Goal: Task Accomplishment & Management: Use online tool/utility

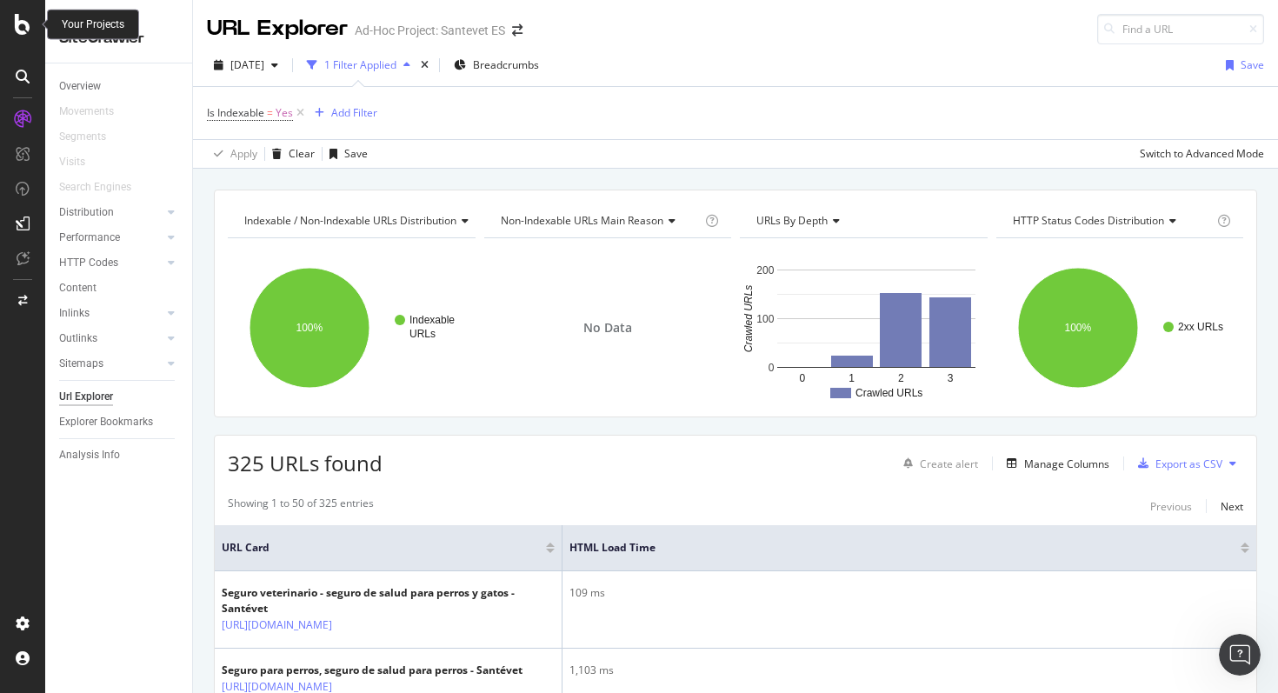
click at [29, 28] on icon at bounding box center [23, 24] width 16 height 21
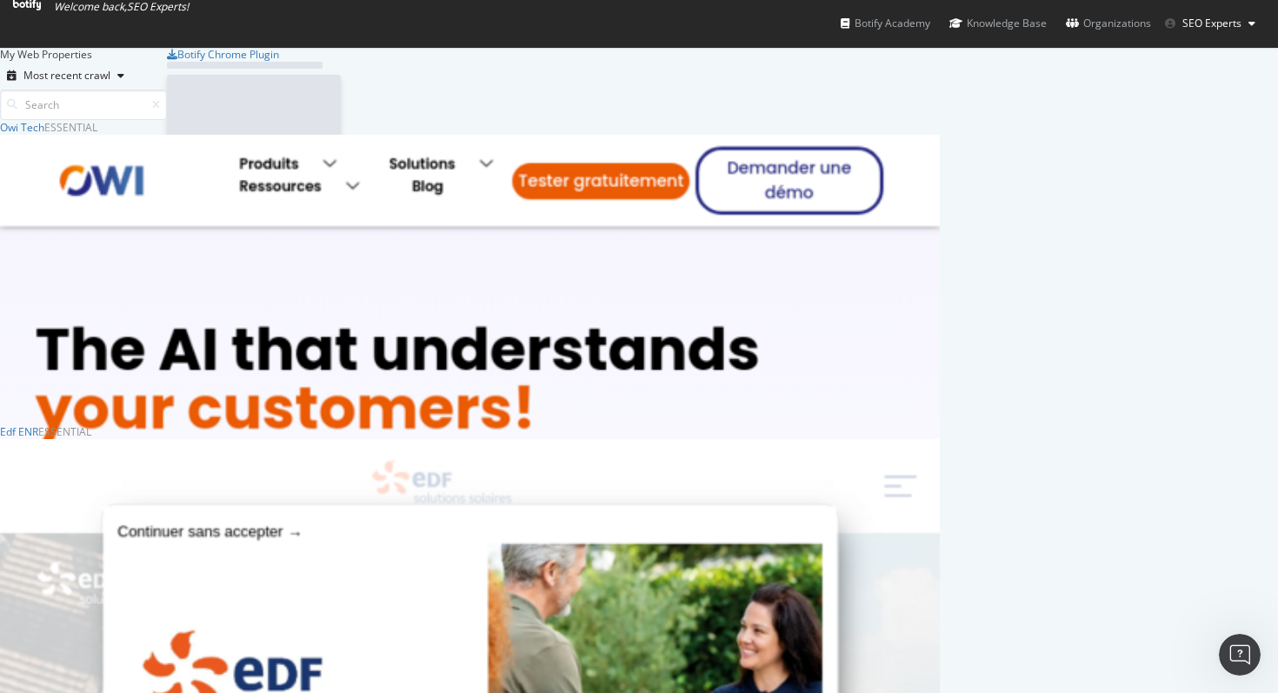
scroll to position [693, 1278]
click at [167, 90] on input at bounding box center [83, 105] width 167 height 30
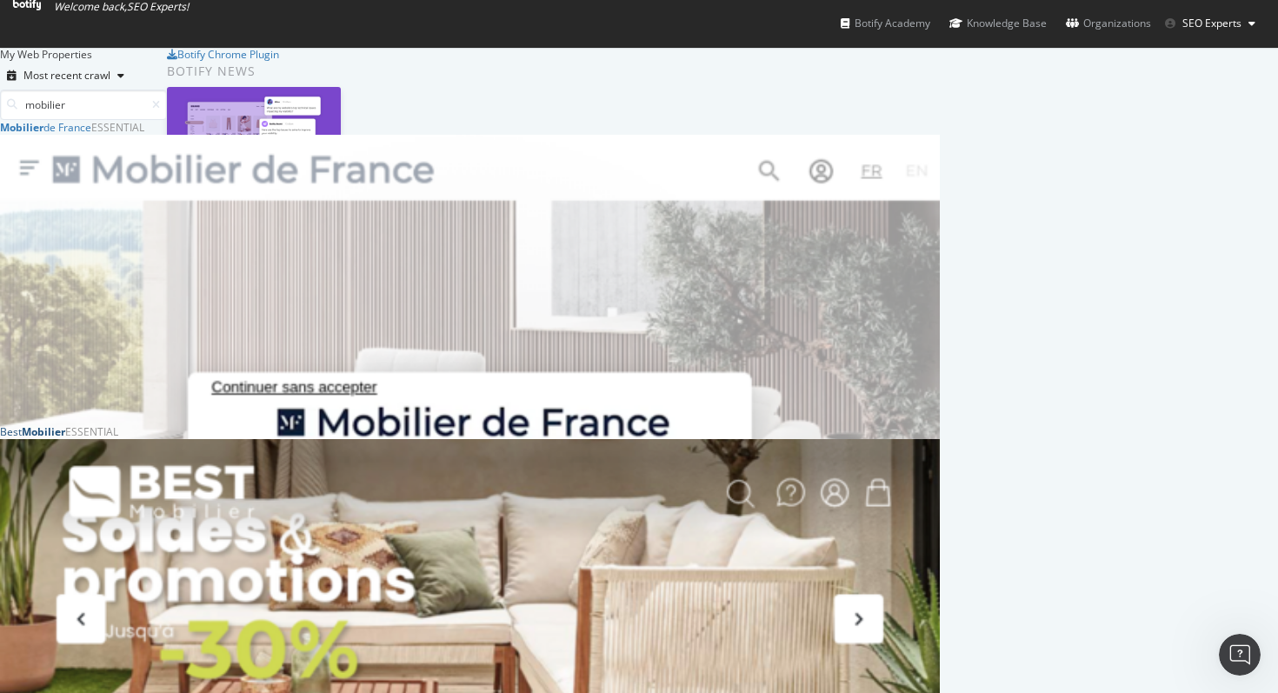
scroll to position [357, 0]
type input "mobilier"
click at [65, 424] on b "Mobilier" at bounding box center [43, 431] width 43 height 15
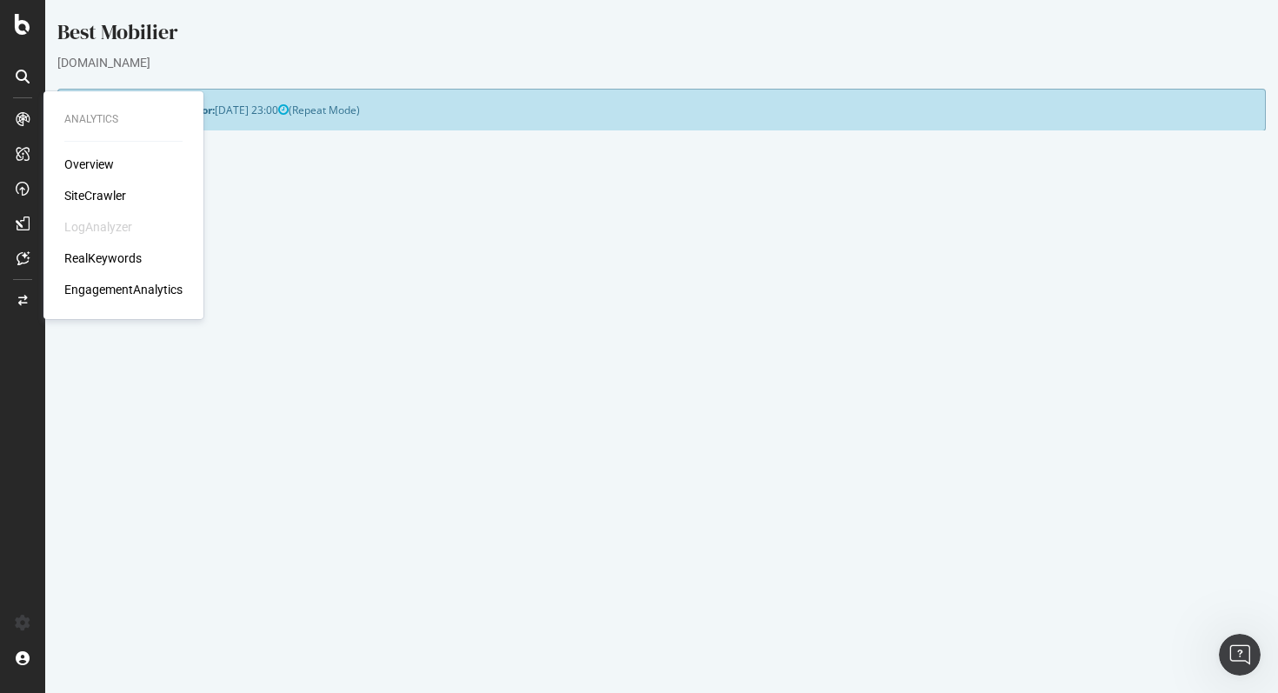
click at [92, 164] on div "Overview" at bounding box center [89, 164] width 50 height 17
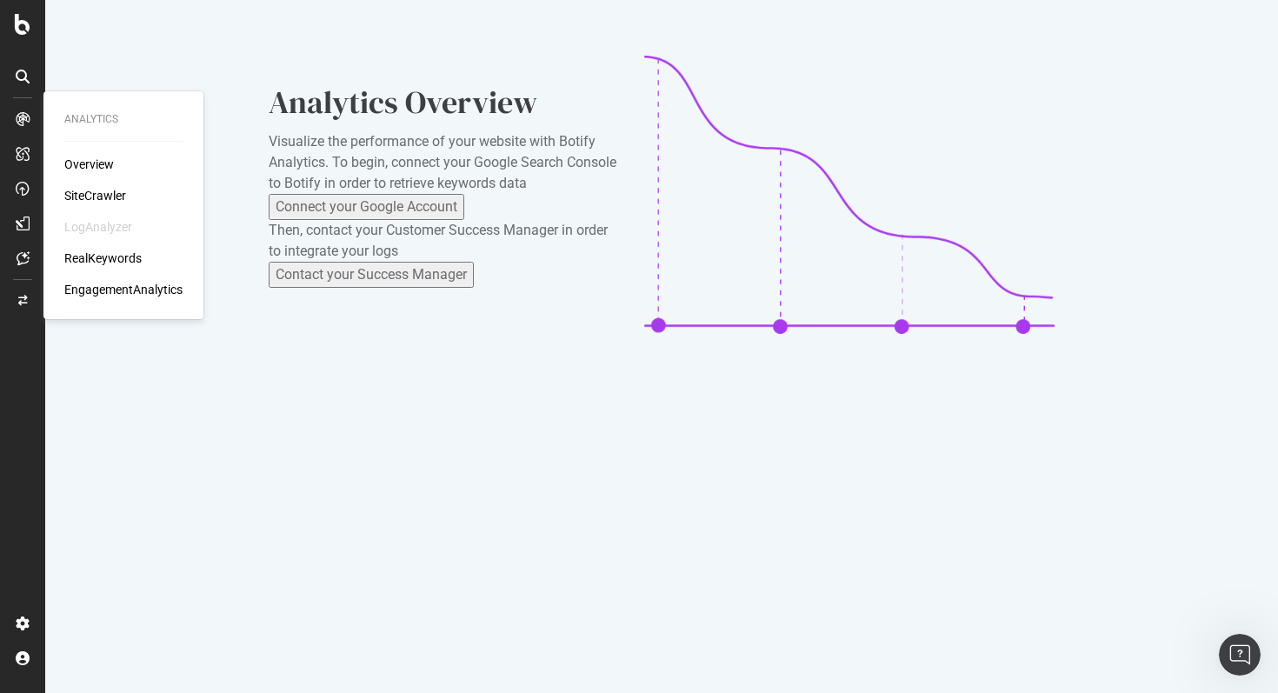
click at [96, 190] on div "SiteCrawler" at bounding box center [95, 195] width 62 height 17
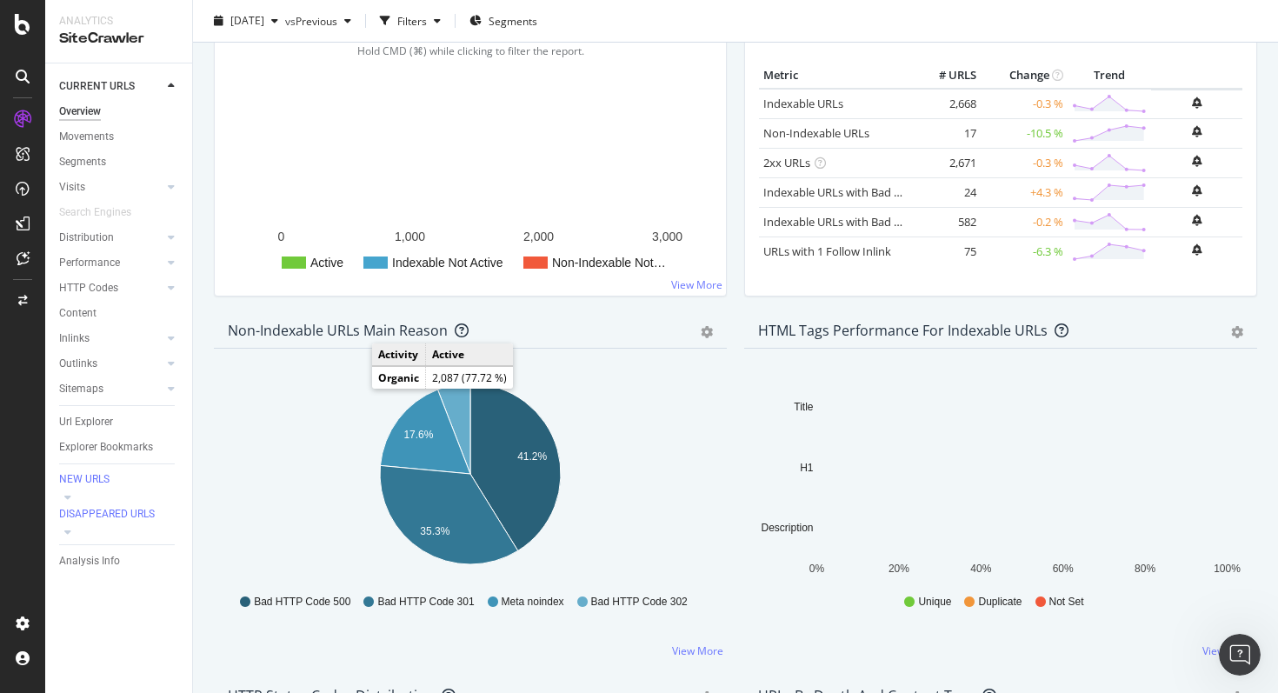
scroll to position [309, 0]
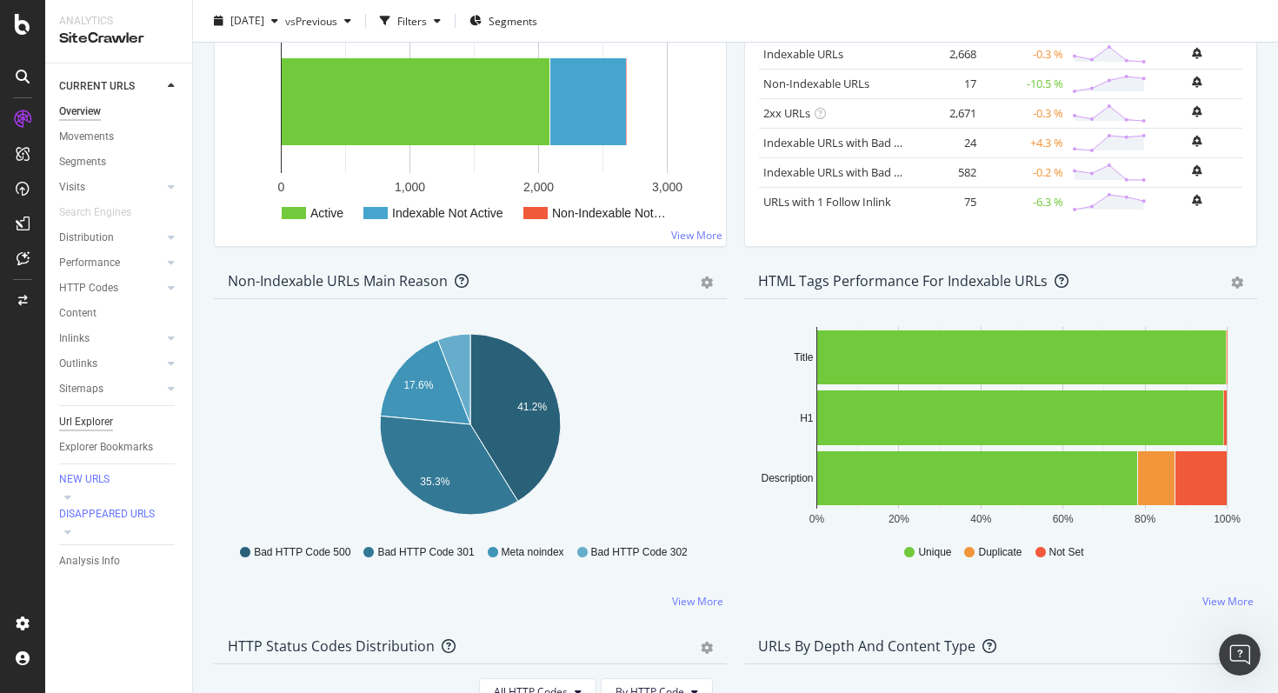
click at [88, 421] on div "Url Explorer" at bounding box center [86, 422] width 54 height 18
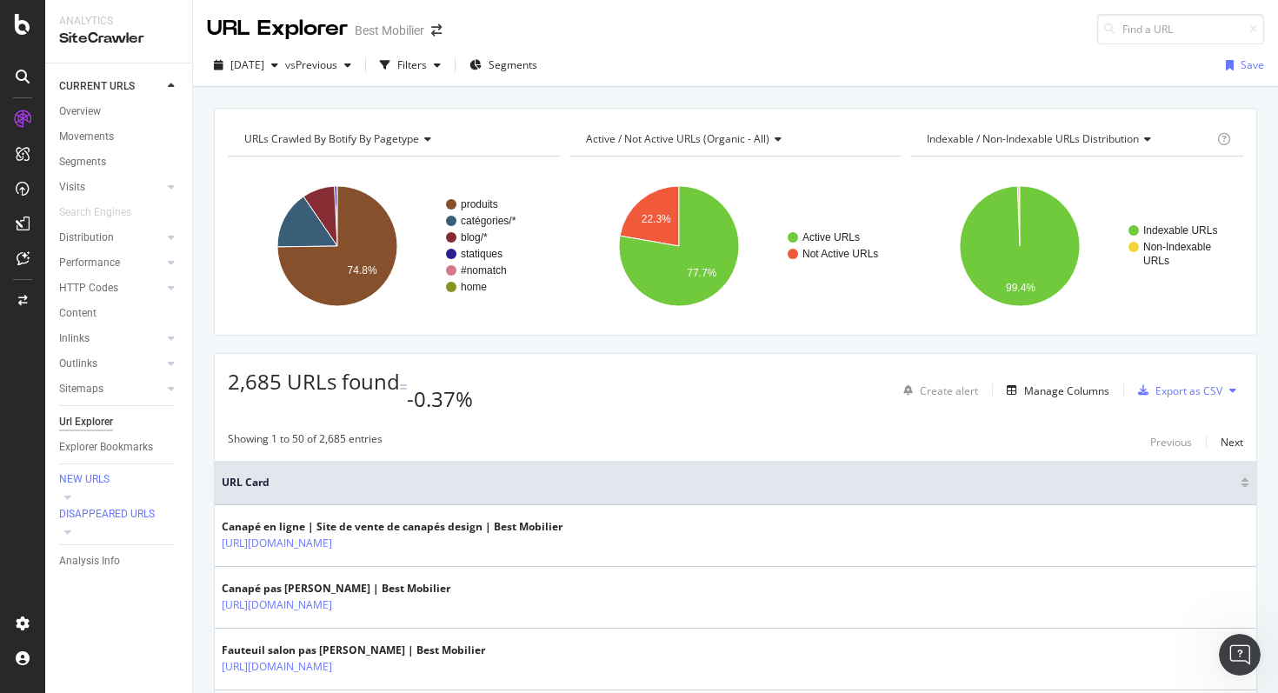
scroll to position [1, 0]
click at [427, 63] on div "Filters" at bounding box center [412, 63] width 30 height 15
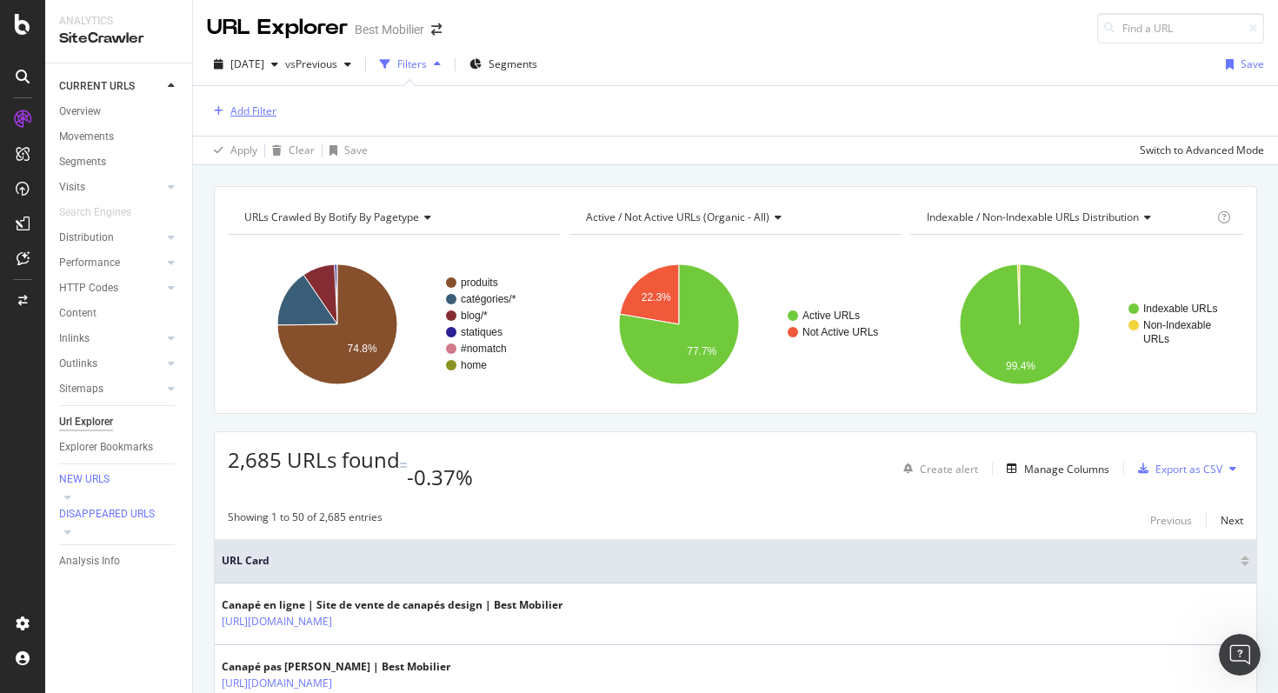
click at [244, 105] on div "Add Filter" at bounding box center [253, 110] width 46 height 15
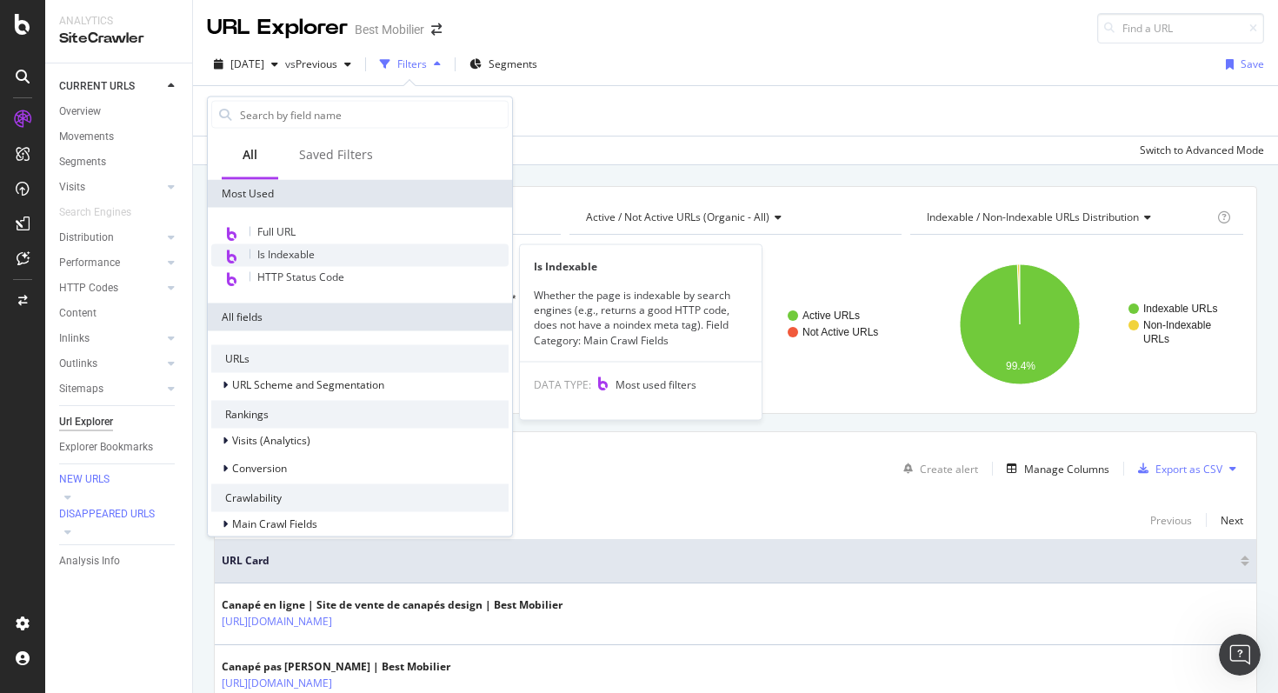
click at [322, 259] on div "Is Indexable" at bounding box center [359, 255] width 297 height 23
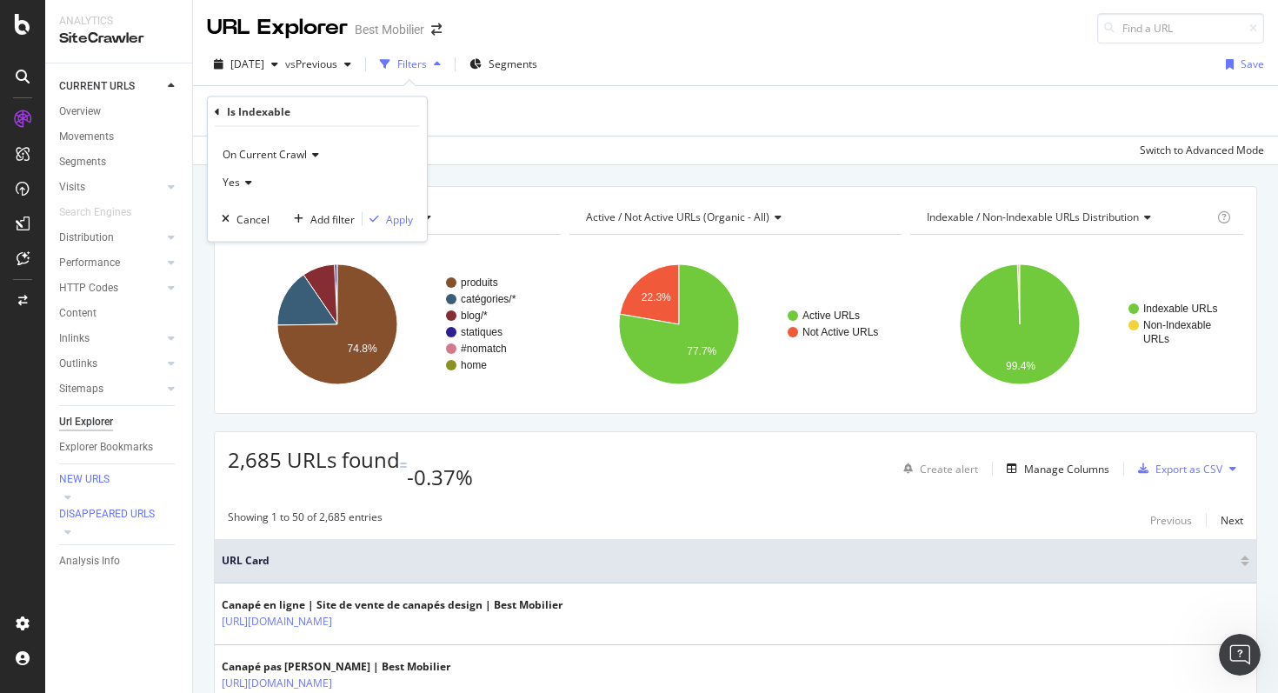
click at [216, 111] on icon at bounding box center [217, 111] width 5 height 10
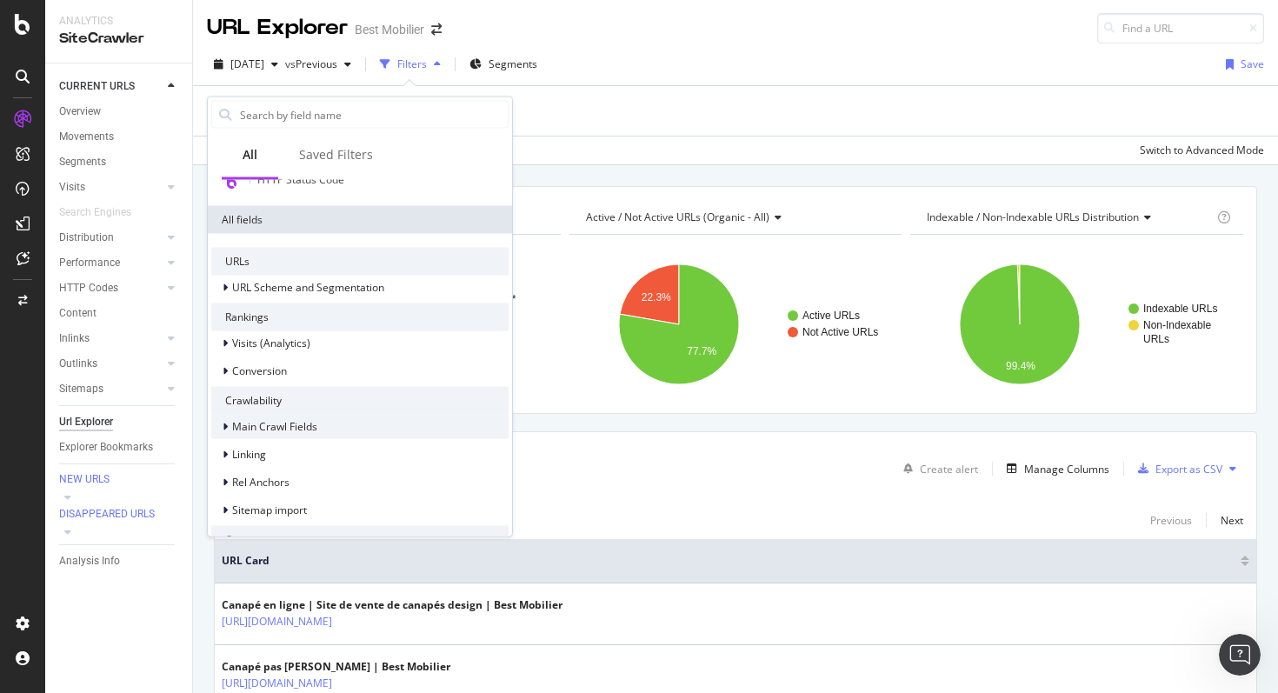
scroll to position [0, 0]
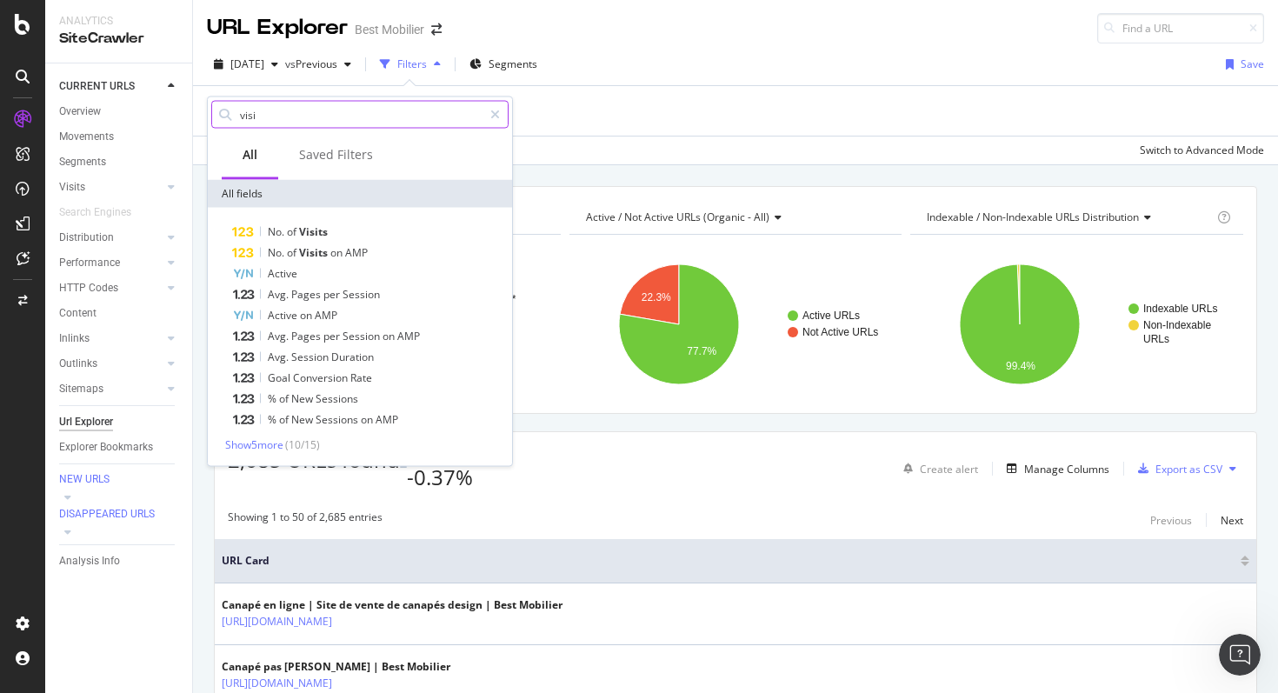
click at [267, 121] on input "visi" at bounding box center [360, 115] width 244 height 26
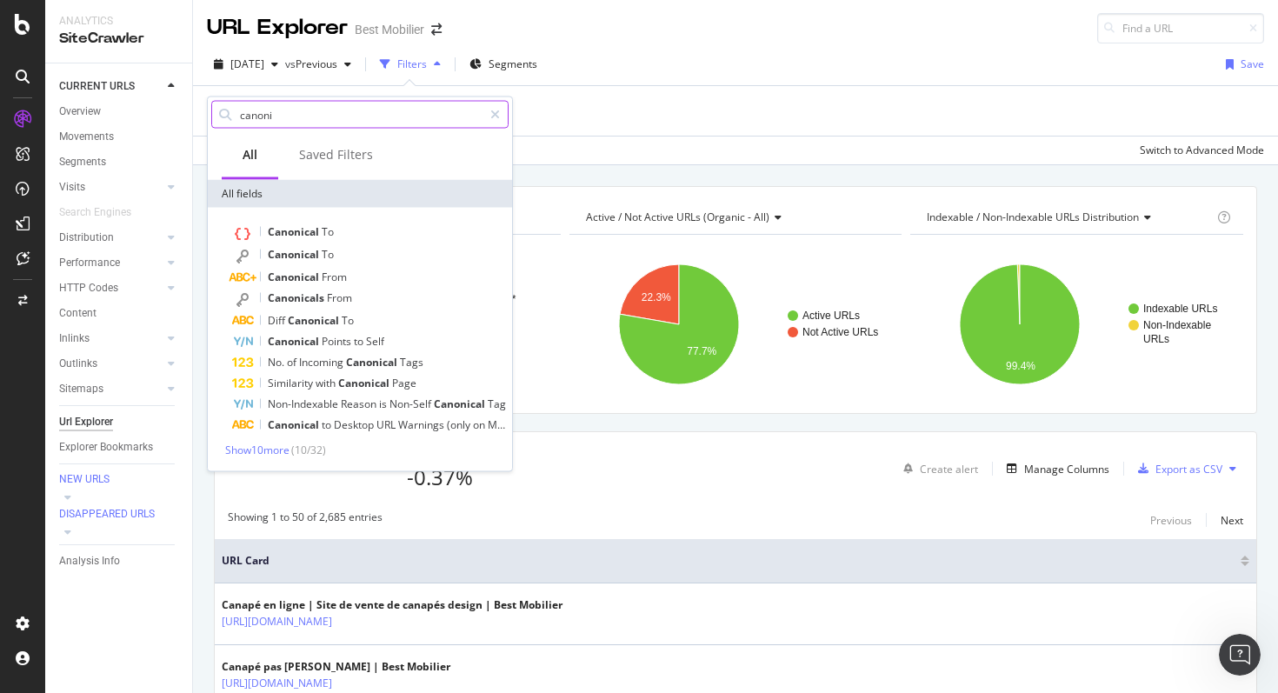
click at [266, 112] on input "canoni" at bounding box center [360, 115] width 244 height 26
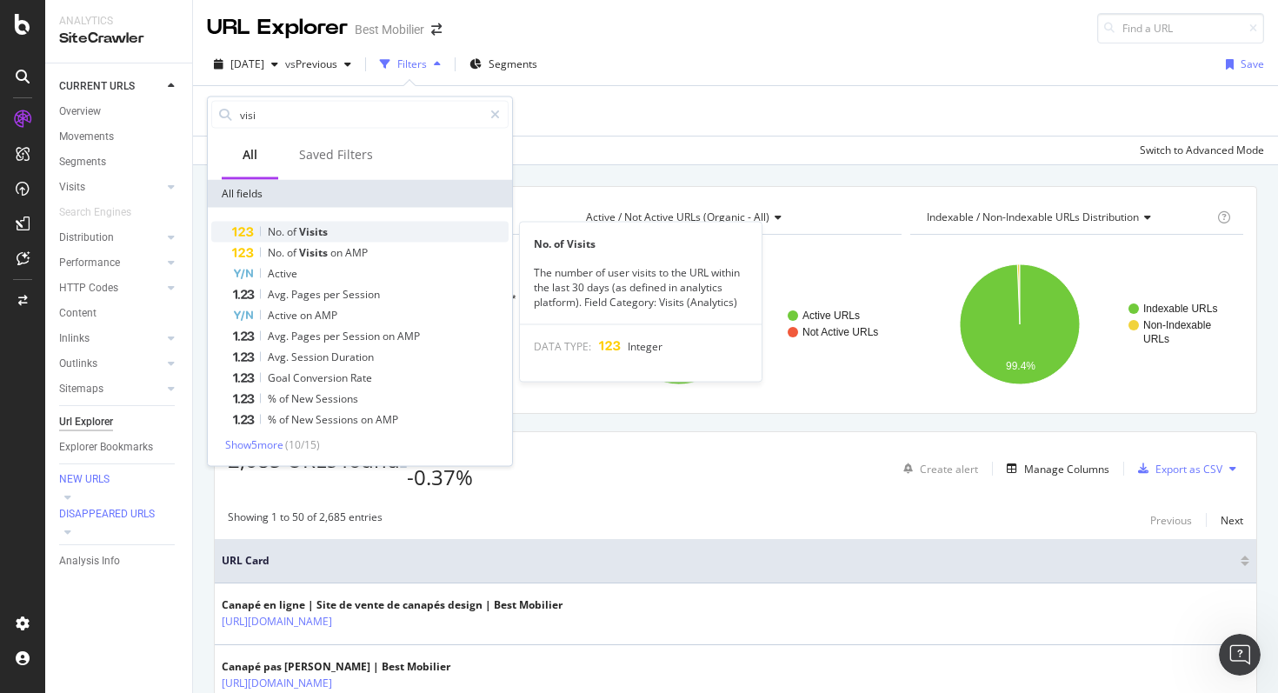
type input "visi"
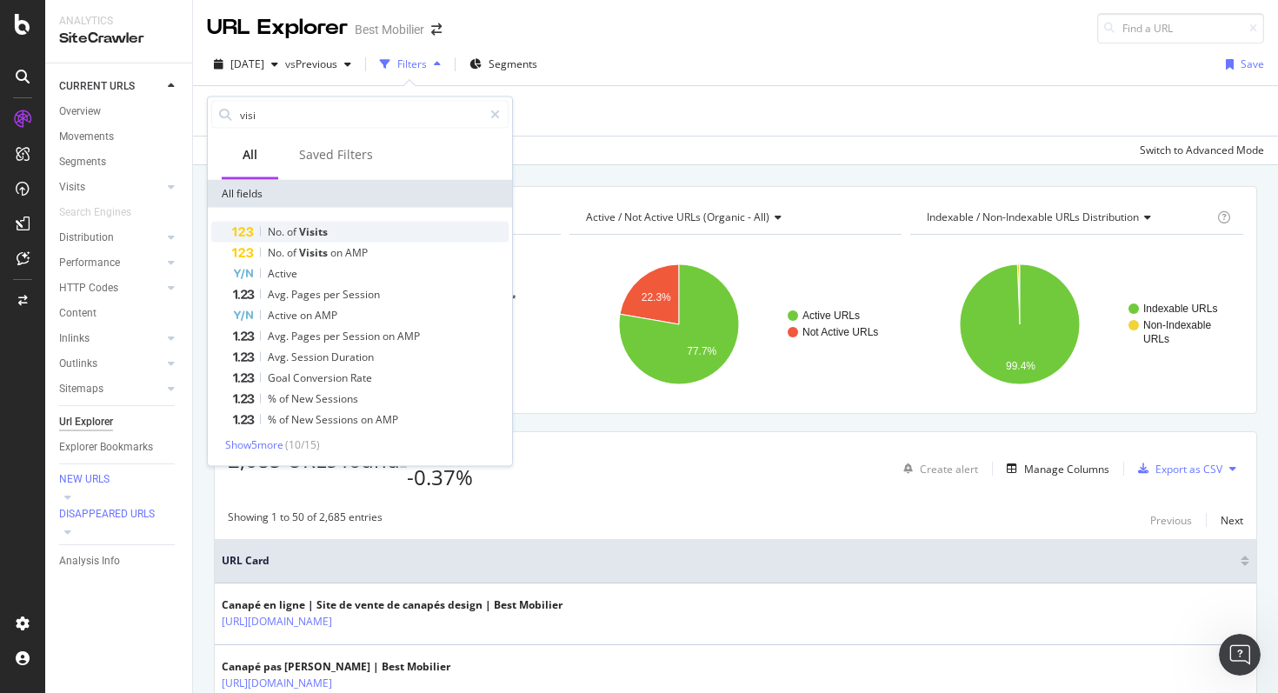
click at [286, 231] on span "No." at bounding box center [277, 231] width 19 height 15
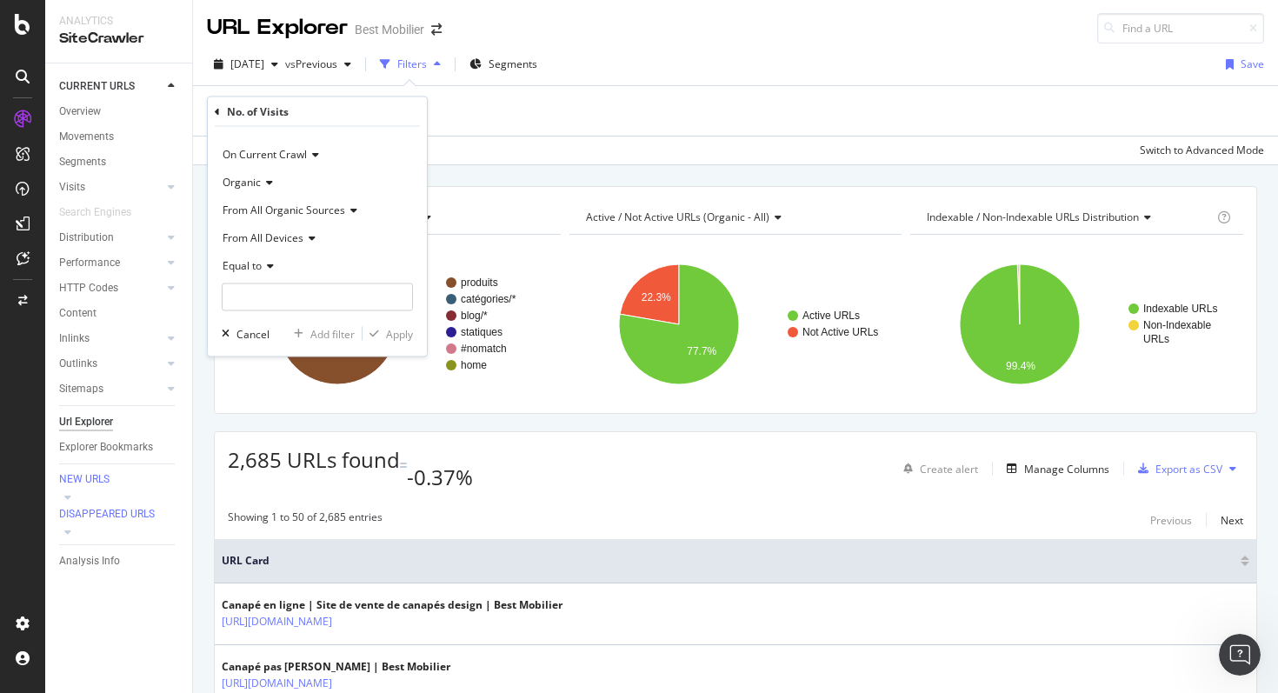
click at [265, 266] on icon at bounding box center [268, 266] width 12 height 10
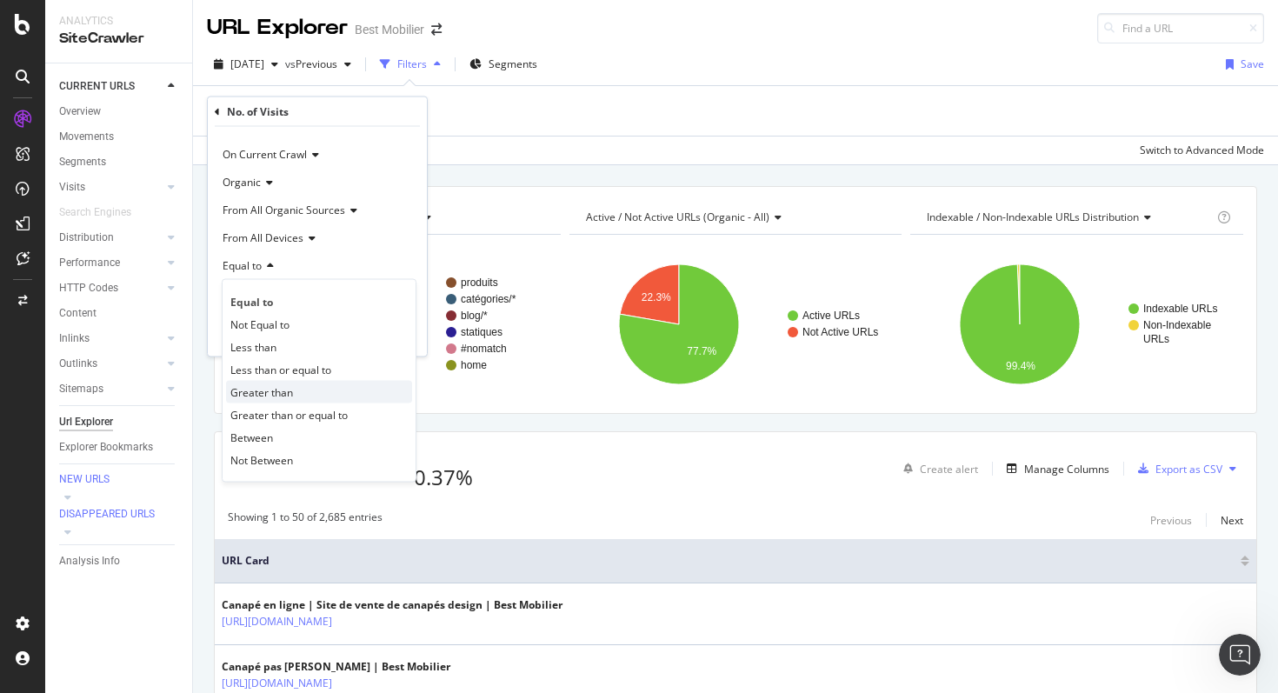
click at [263, 398] on span "Greater than" at bounding box center [261, 391] width 63 height 15
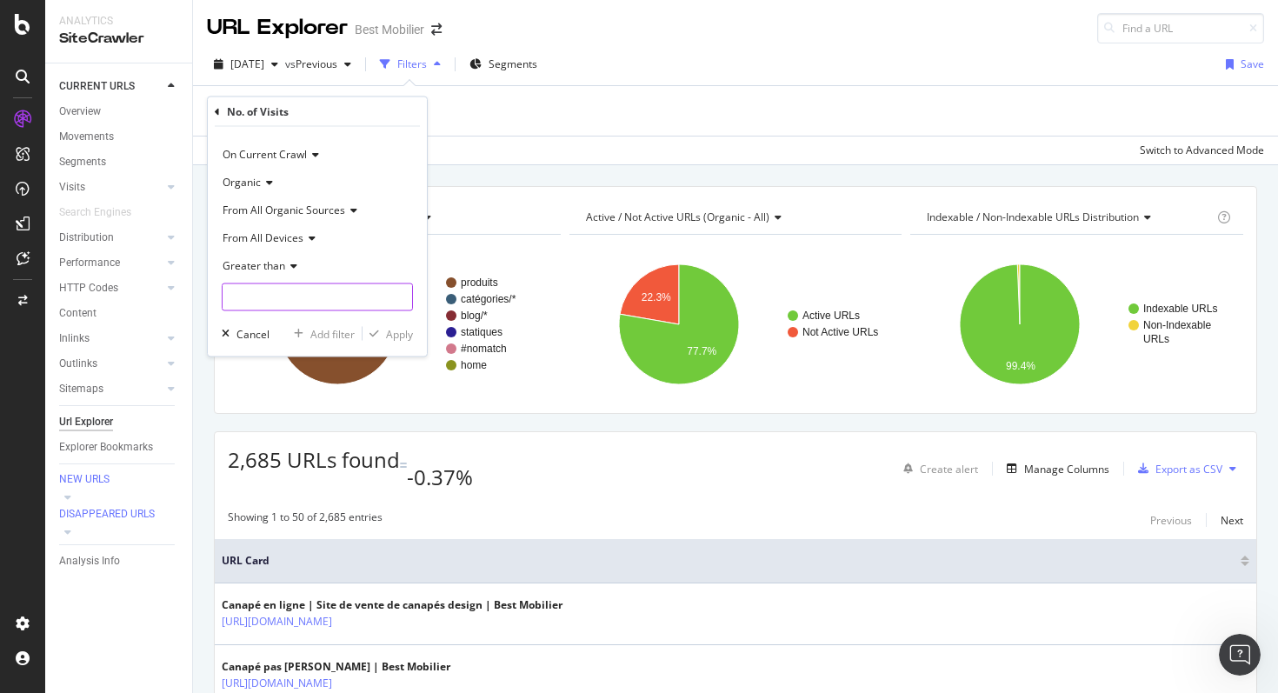
click at [268, 306] on input "number" at bounding box center [317, 297] width 191 height 28
type input "5"
click at [408, 341] on button "Apply" at bounding box center [387, 333] width 50 height 17
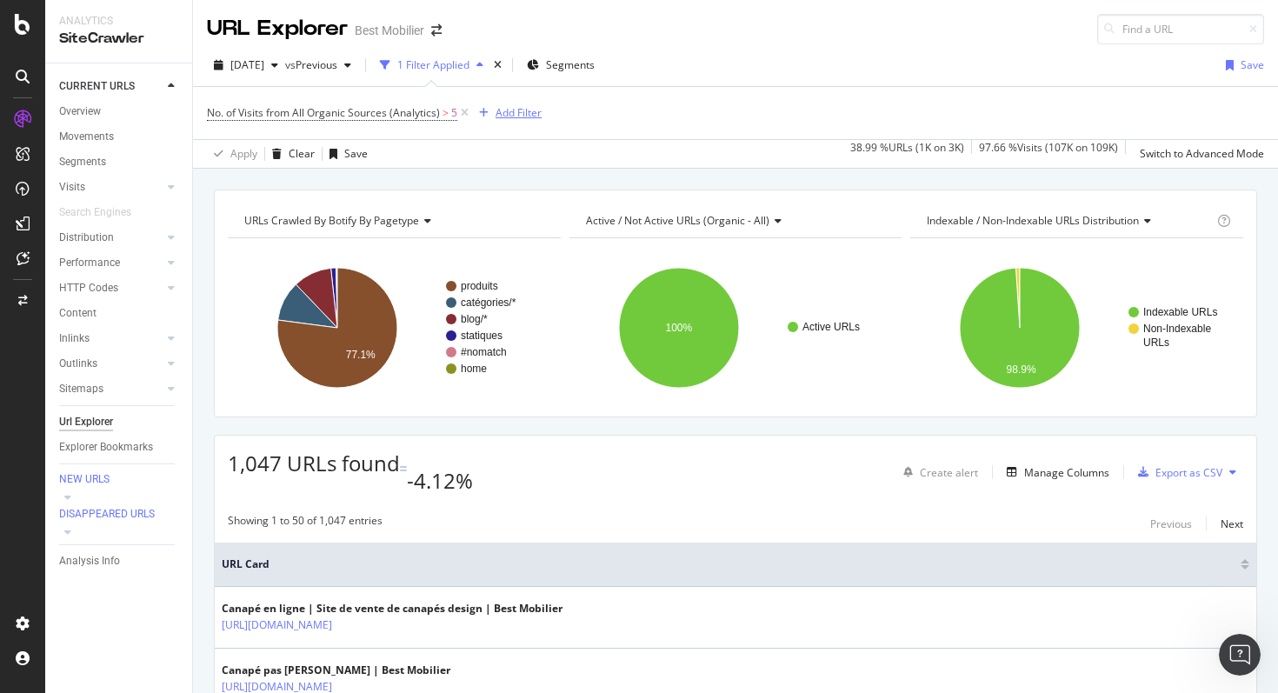
click at [519, 110] on div "Add Filter" at bounding box center [518, 112] width 46 height 15
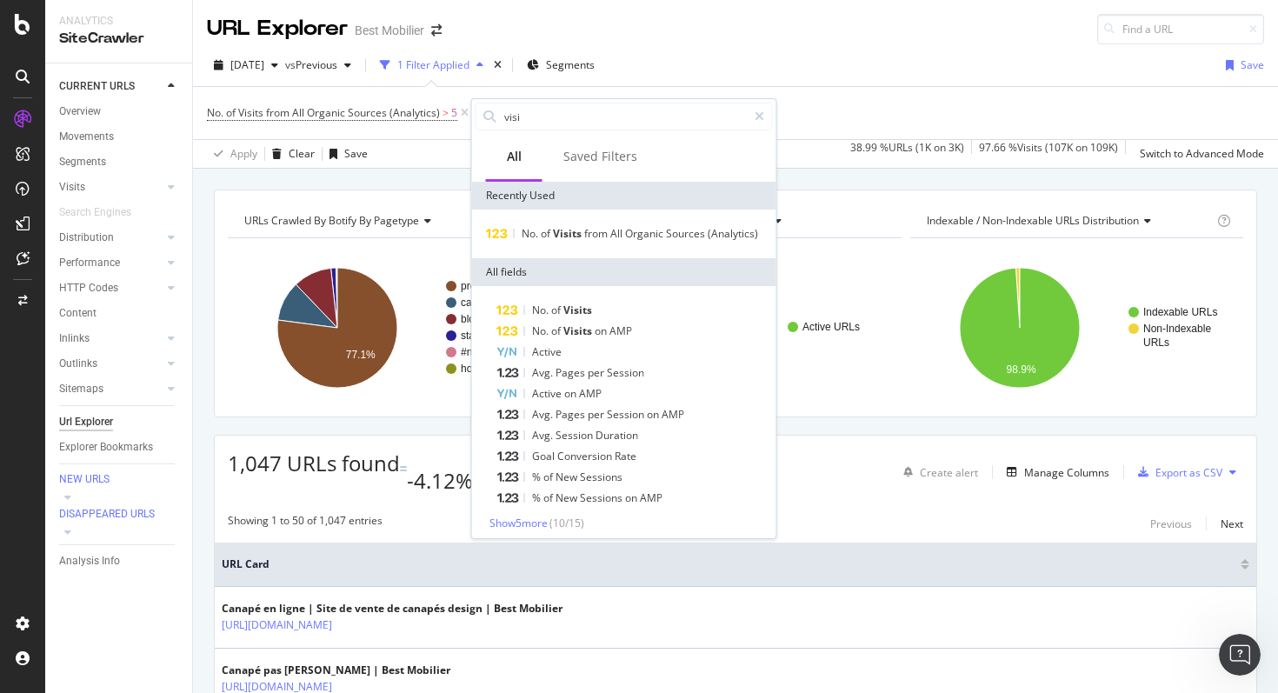
click at [837, 88] on div "No. of Visits from All Organic Sources (Analytics) > 5 Add Filter" at bounding box center [735, 113] width 1057 height 52
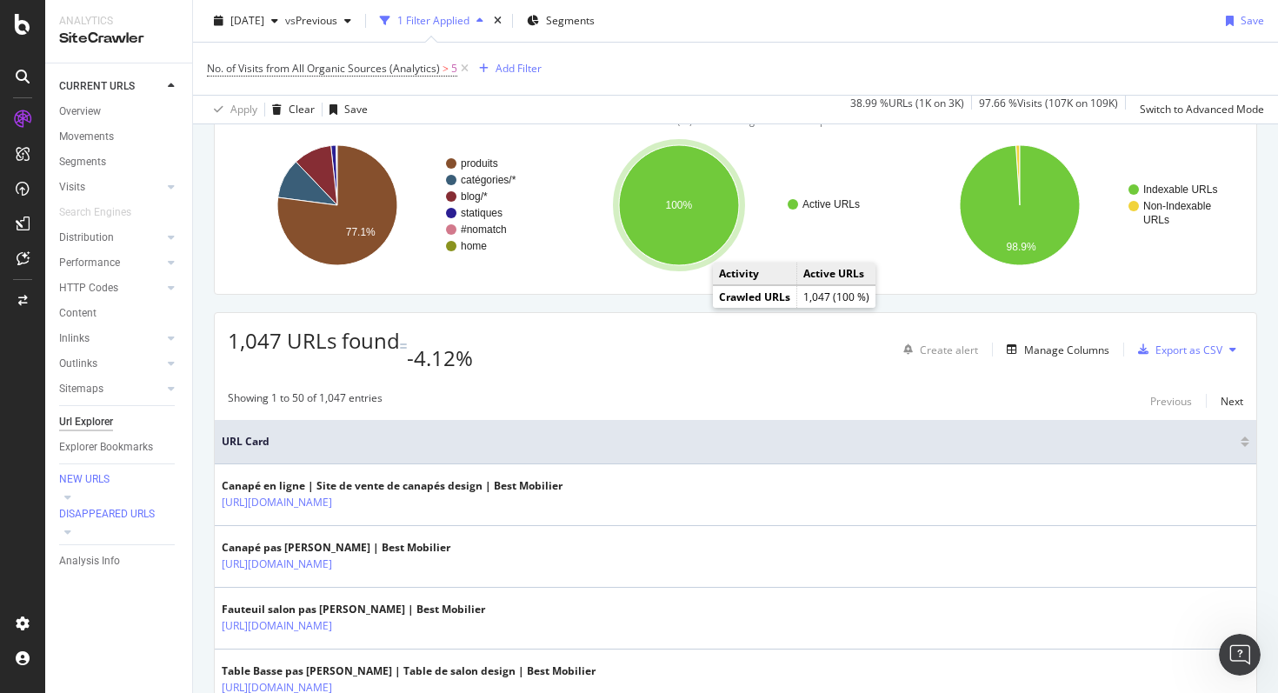
scroll to position [147, 0]
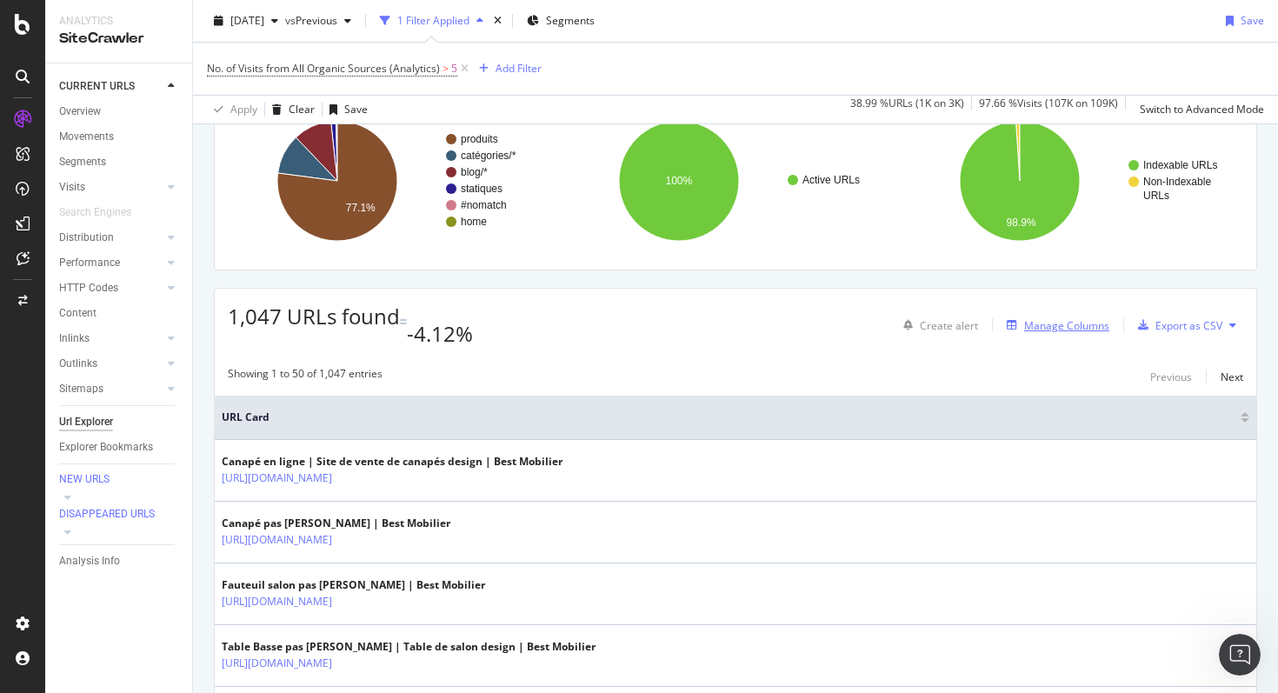
click at [1060, 322] on div "Manage Columns" at bounding box center [1066, 325] width 85 height 15
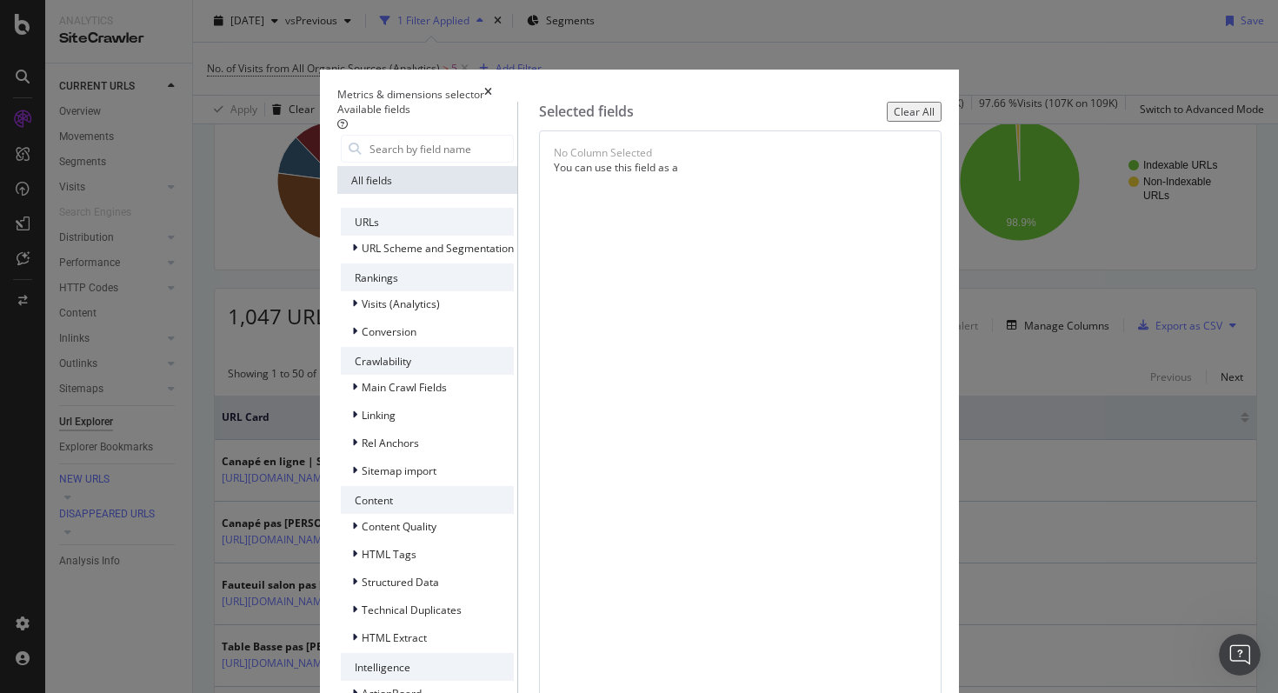
scroll to position [0, 0]
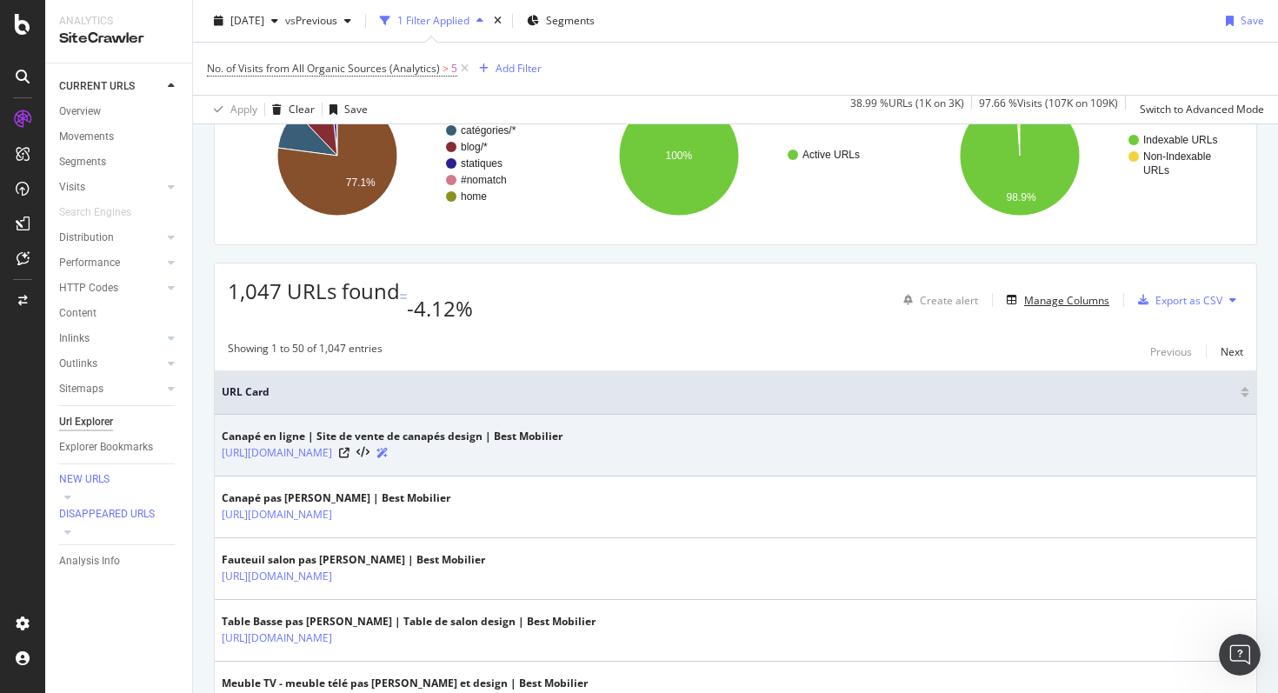
scroll to position [173, 0]
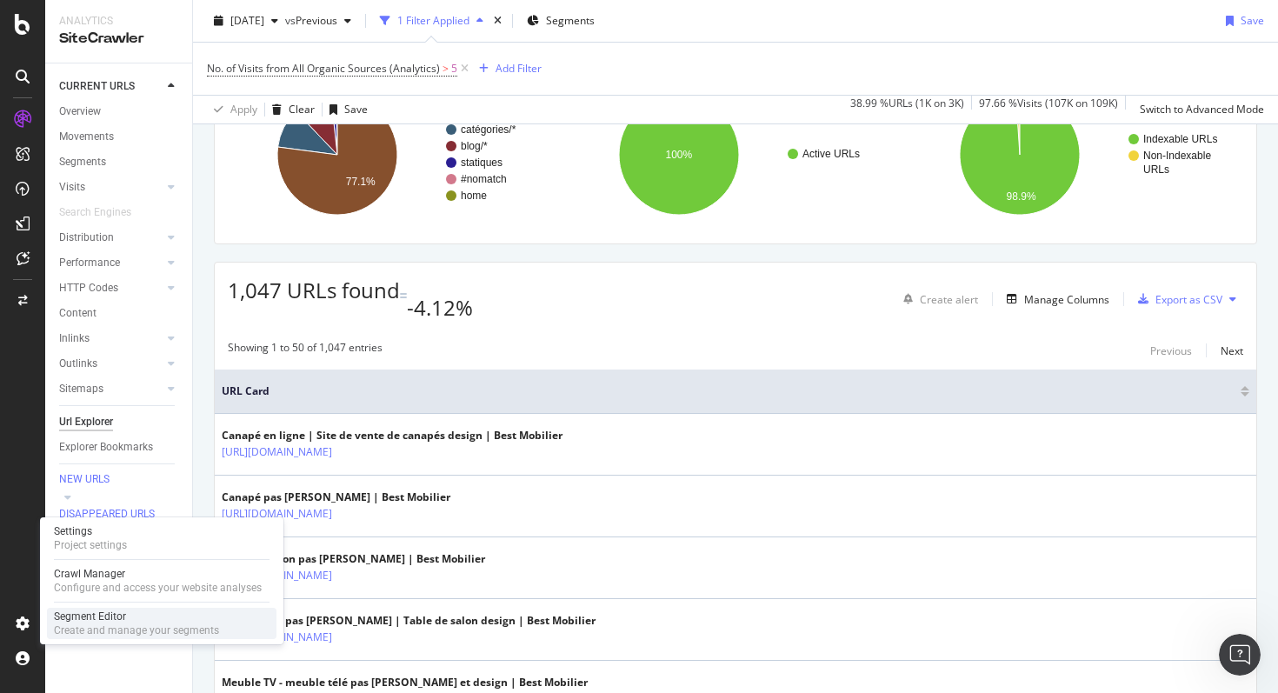
click at [129, 618] on div "Segment Editor" at bounding box center [136, 616] width 165 height 14
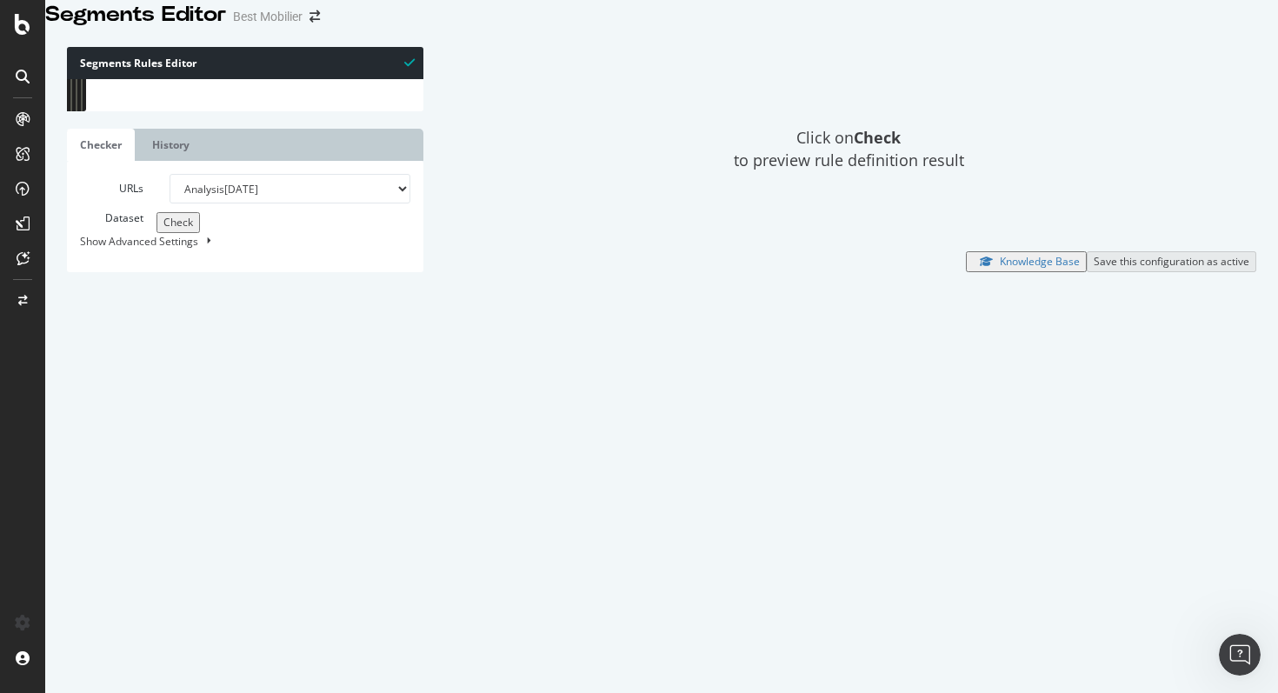
type textarea "@produits"
click at [262, 299] on div "[ segment : pagetype ] @ home path / @ catégories/pagination AND ( query page=*…" at bounding box center [266, 270] width 315 height 382
click at [567, 146] on div "Click on Check to preview rule definition result" at bounding box center [848, 149] width 815 height 204
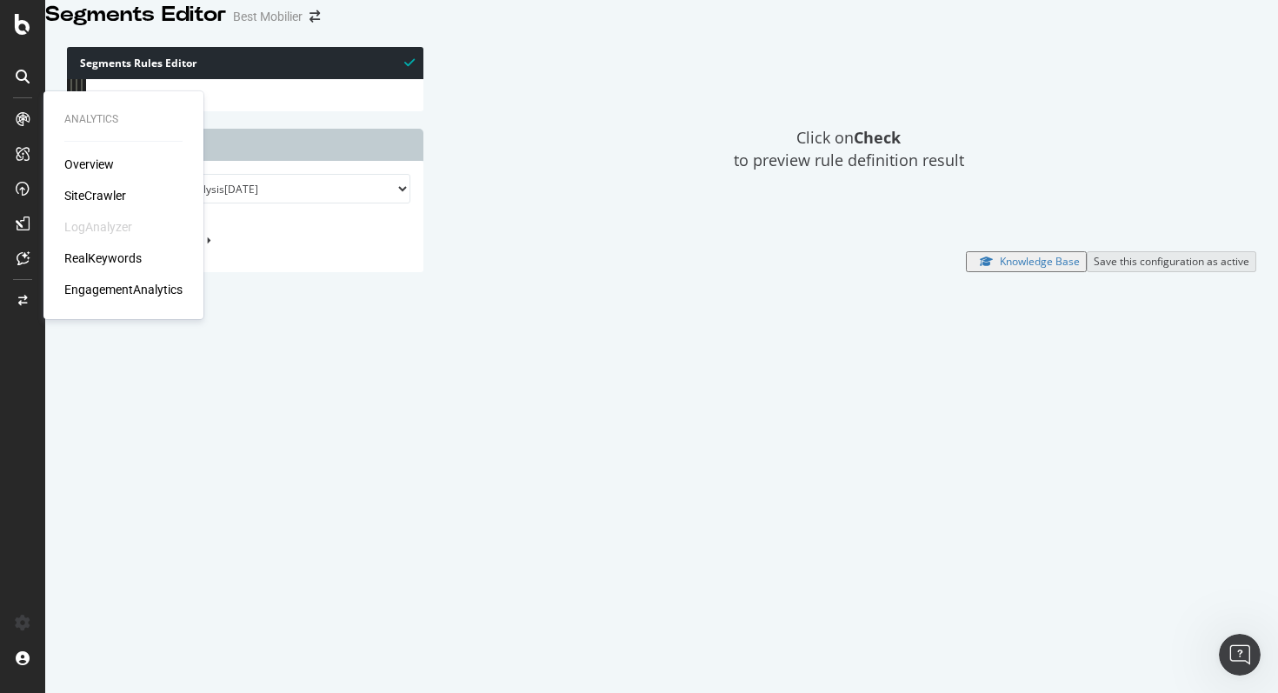
click at [96, 163] on div "Overview" at bounding box center [89, 164] width 50 height 17
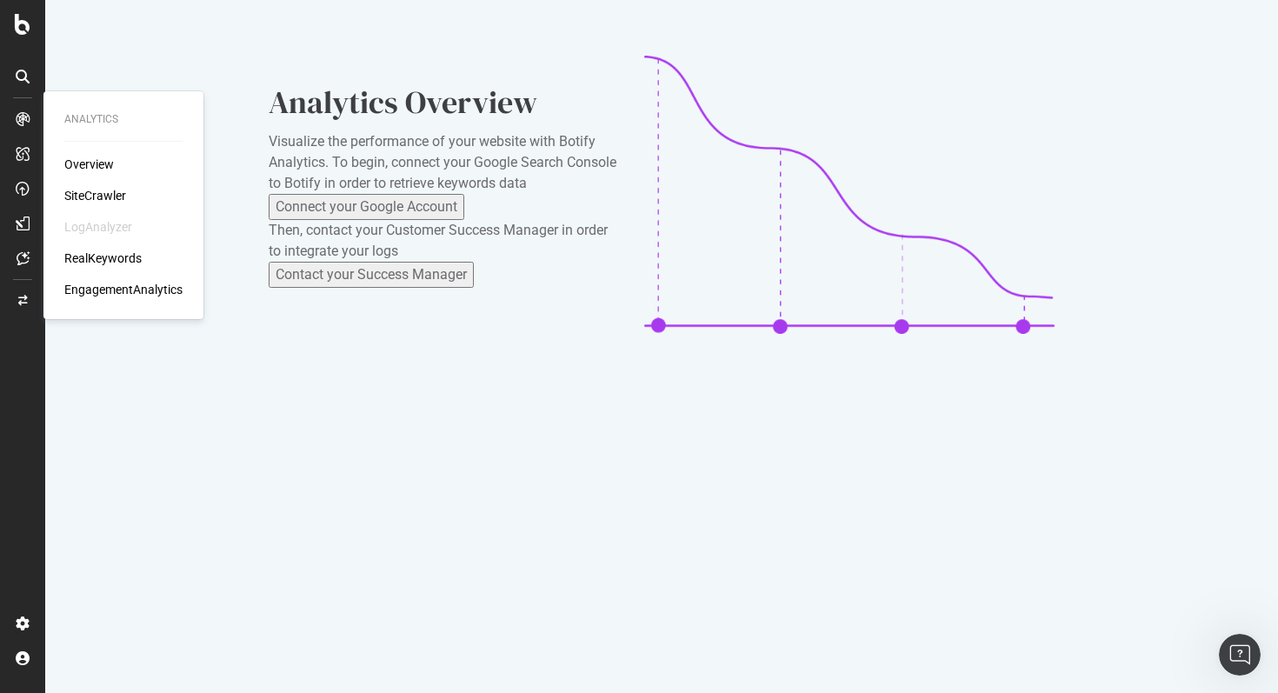
click at [110, 194] on div "SiteCrawler" at bounding box center [95, 195] width 62 height 17
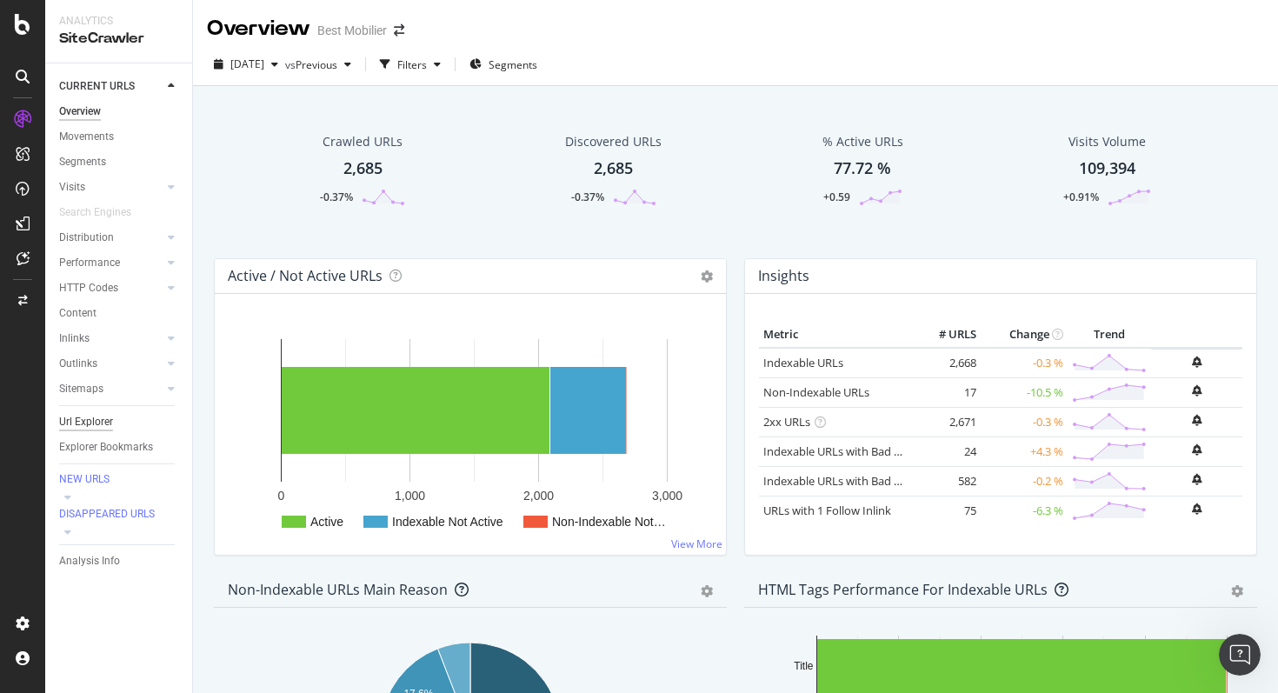
click at [93, 428] on div "Url Explorer" at bounding box center [86, 422] width 54 height 18
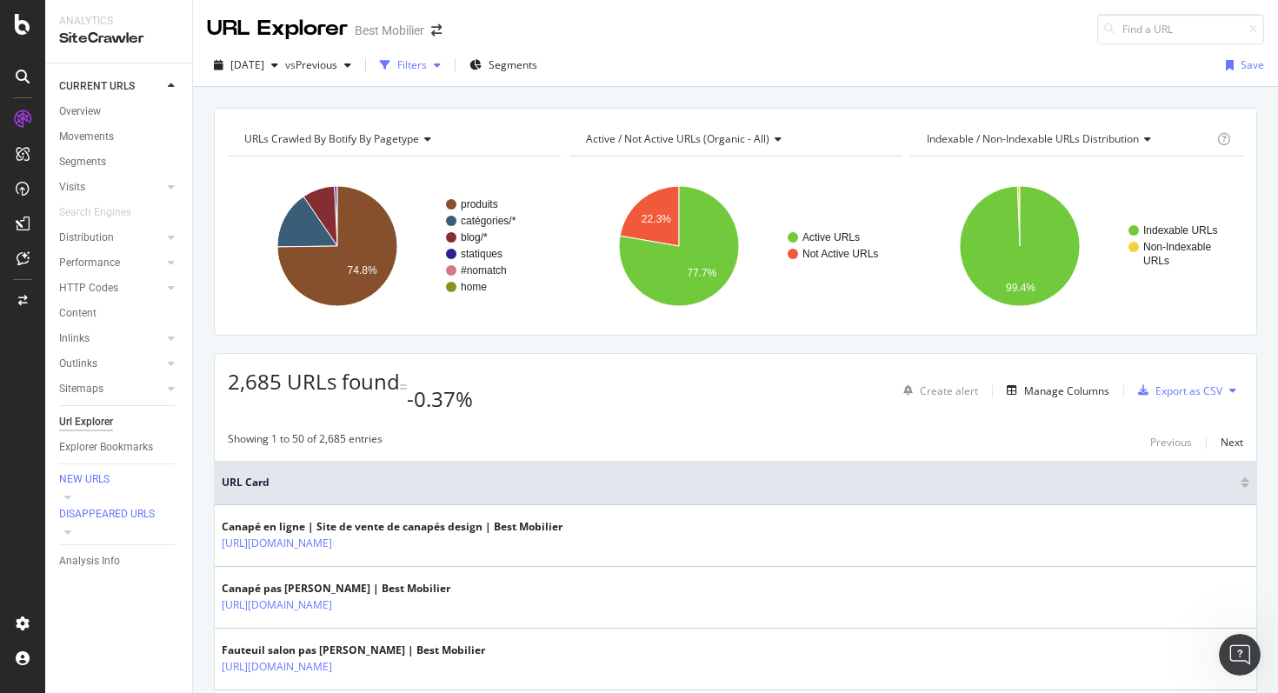
click at [427, 64] on div "Filters" at bounding box center [412, 64] width 30 height 15
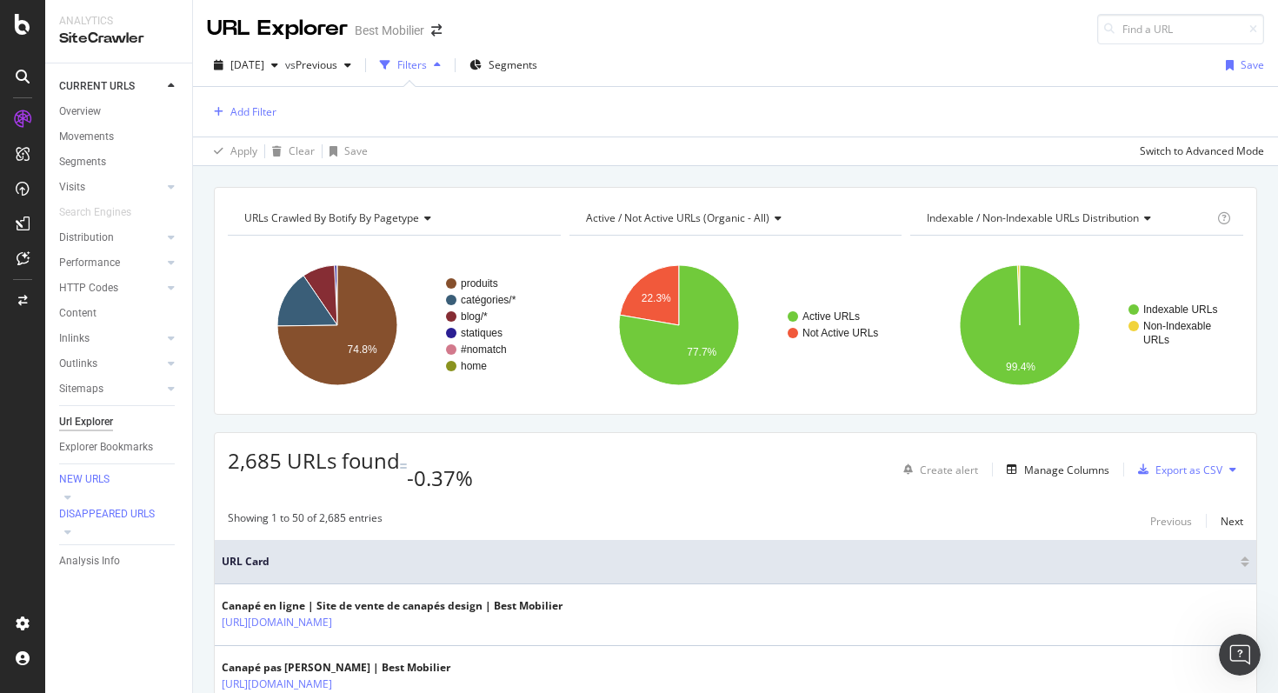
scroll to position [24, 0]
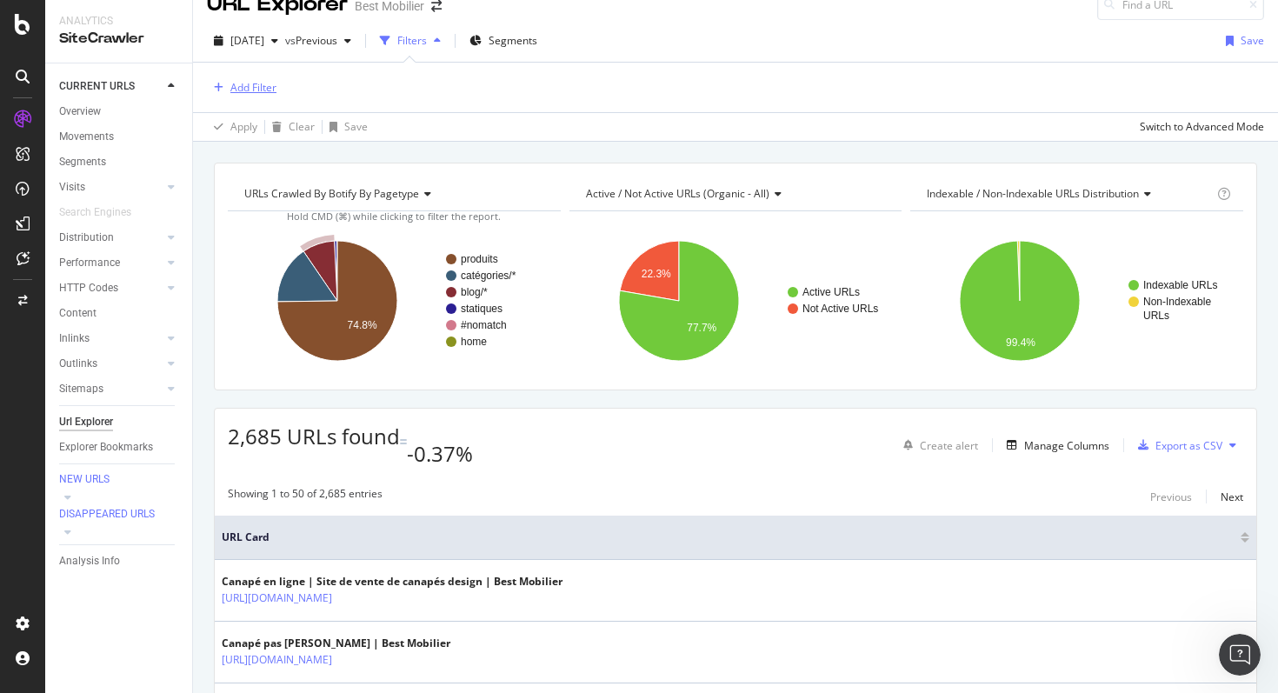
click at [256, 82] on div "Add Filter" at bounding box center [253, 87] width 46 height 15
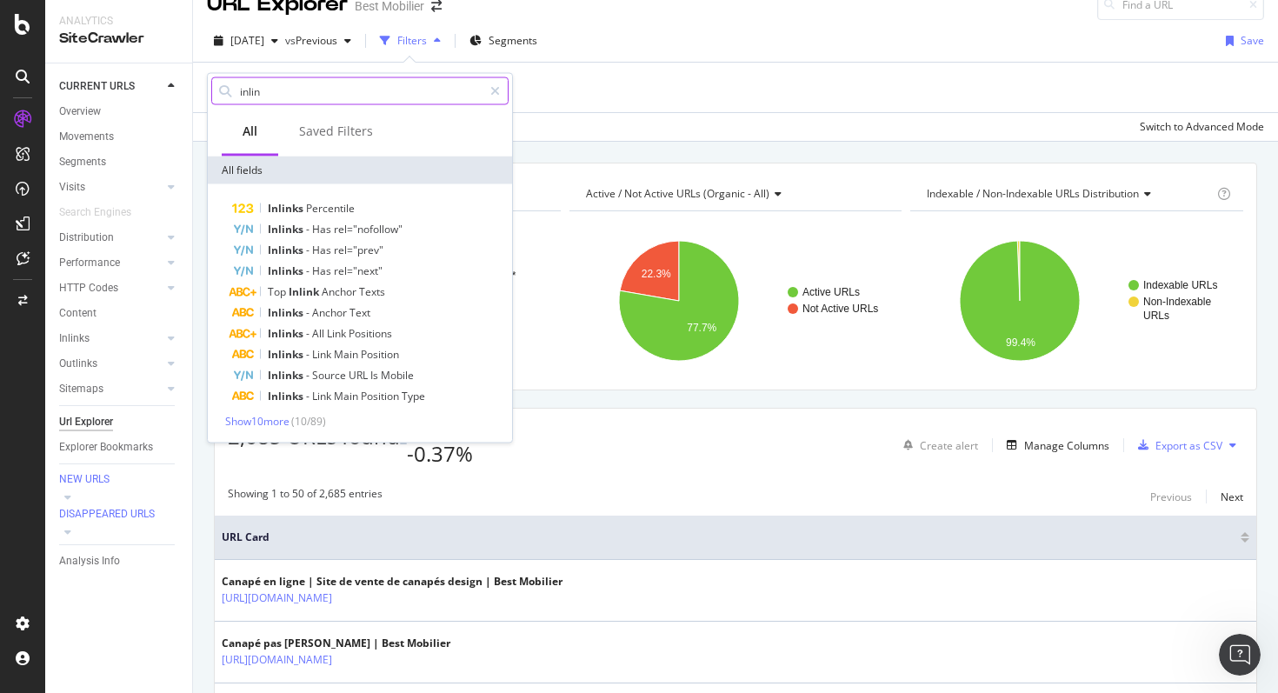
click at [282, 92] on input "inlin" at bounding box center [360, 91] width 244 height 26
type input "c"
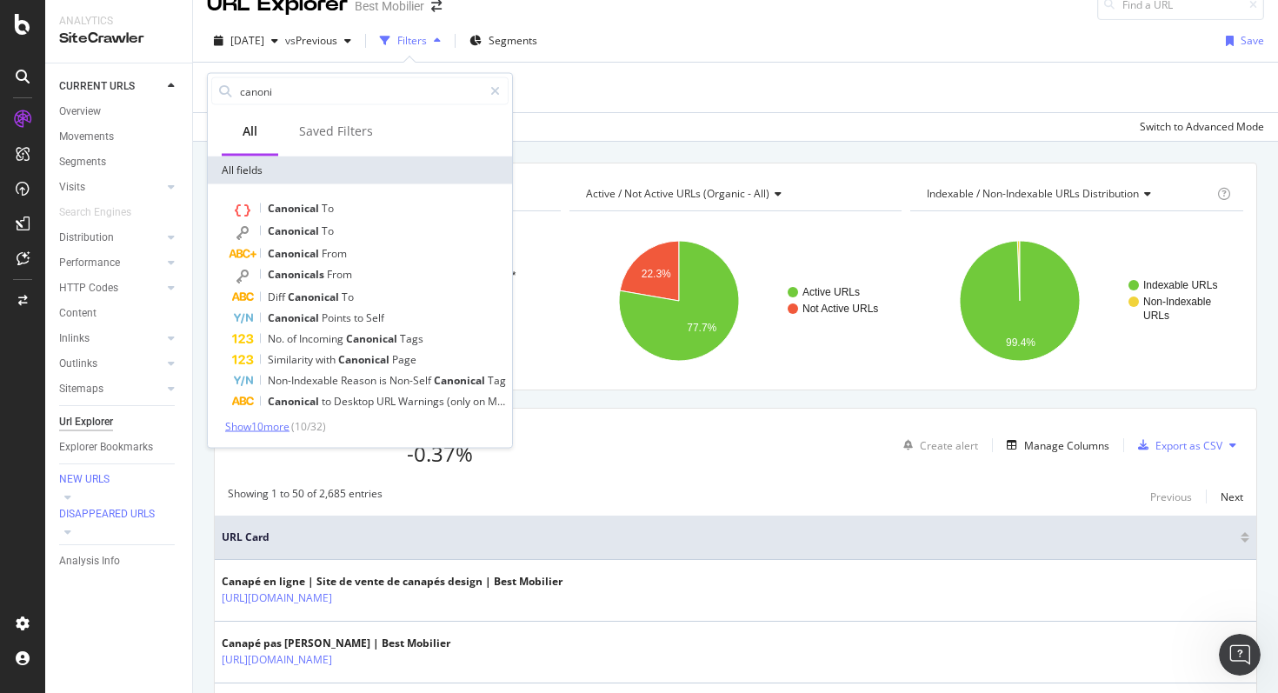
click at [276, 427] on span "Show 10 more" at bounding box center [257, 426] width 64 height 15
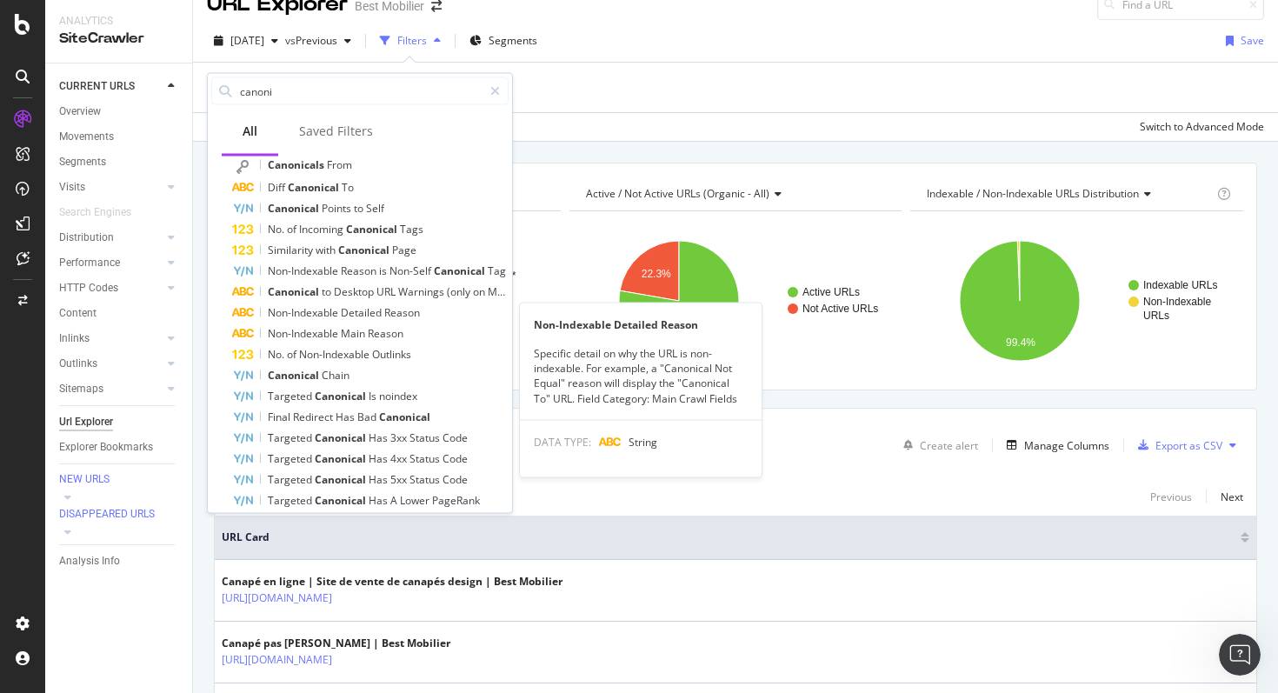
scroll to position [143, 0]
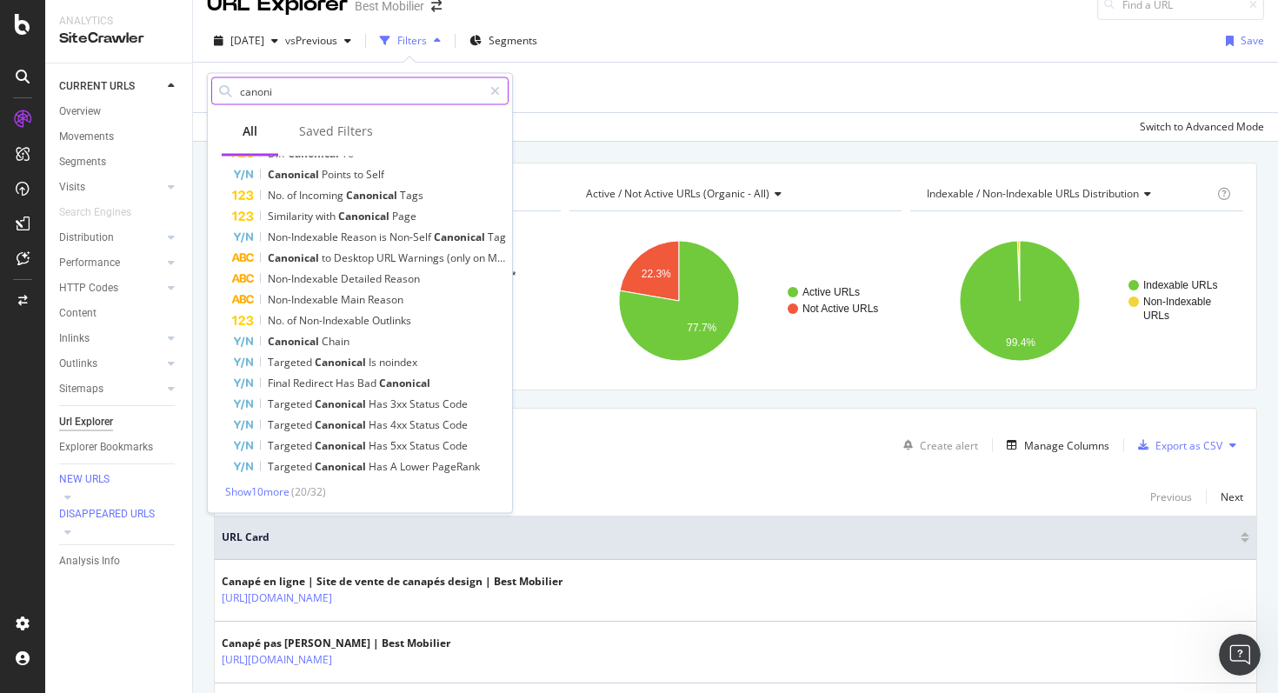
click at [262, 101] on input "canoni" at bounding box center [360, 91] width 244 height 26
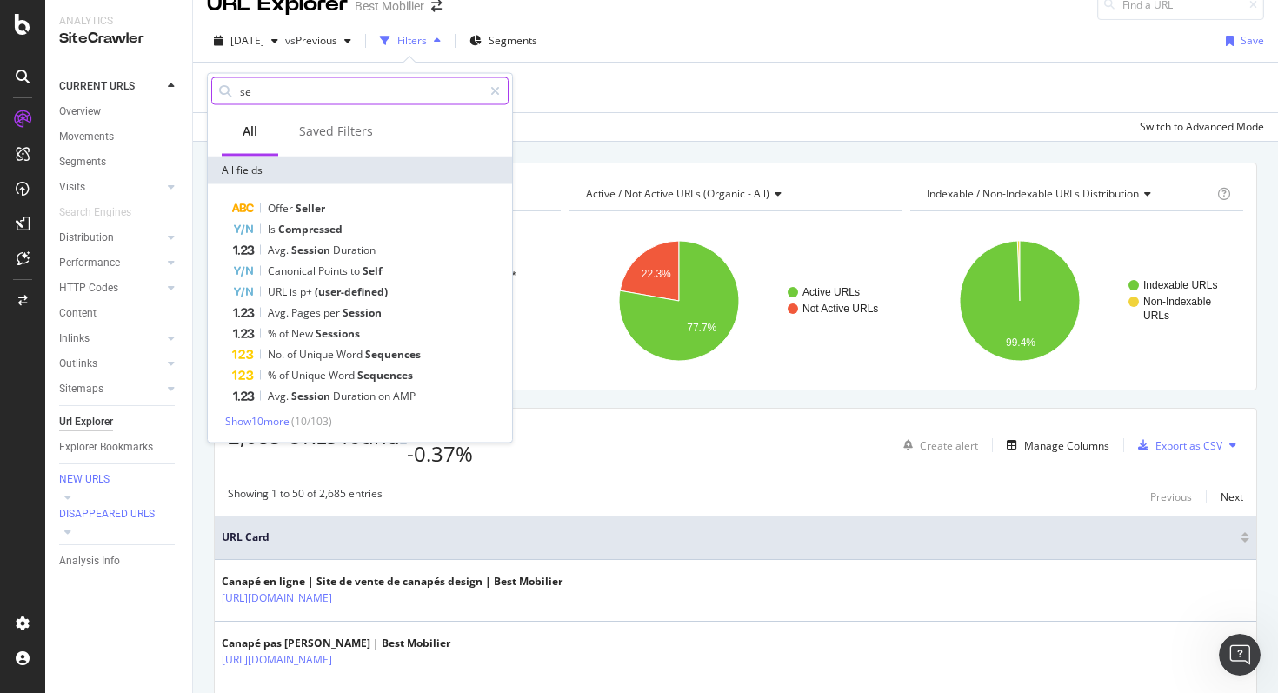
scroll to position [0, 0]
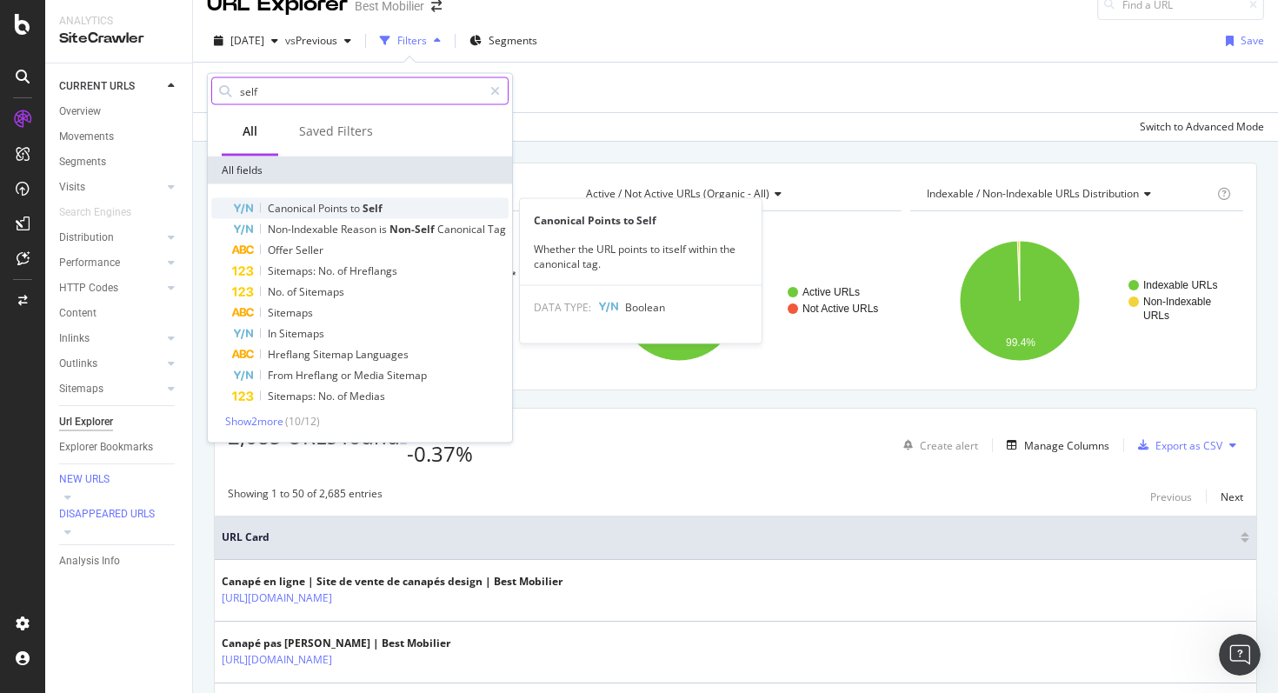
type input "self"
click at [327, 210] on span "Points" at bounding box center [334, 208] width 32 height 15
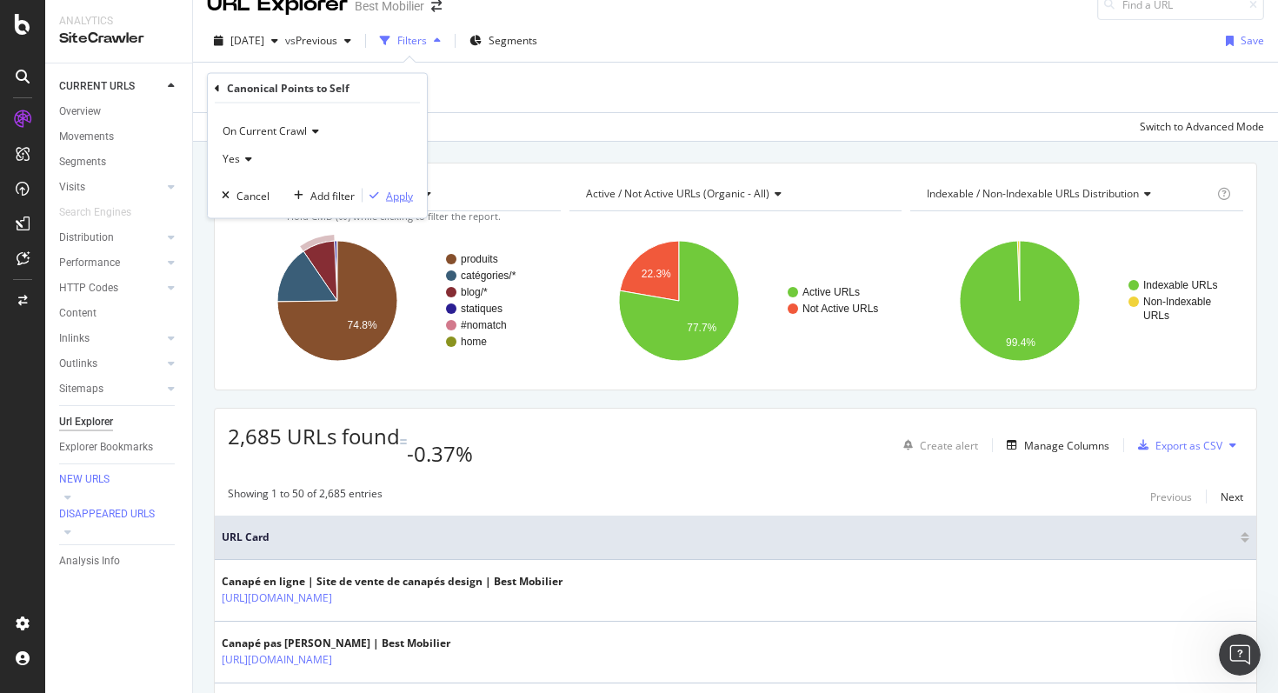
click at [393, 187] on button "Apply" at bounding box center [387, 195] width 50 height 17
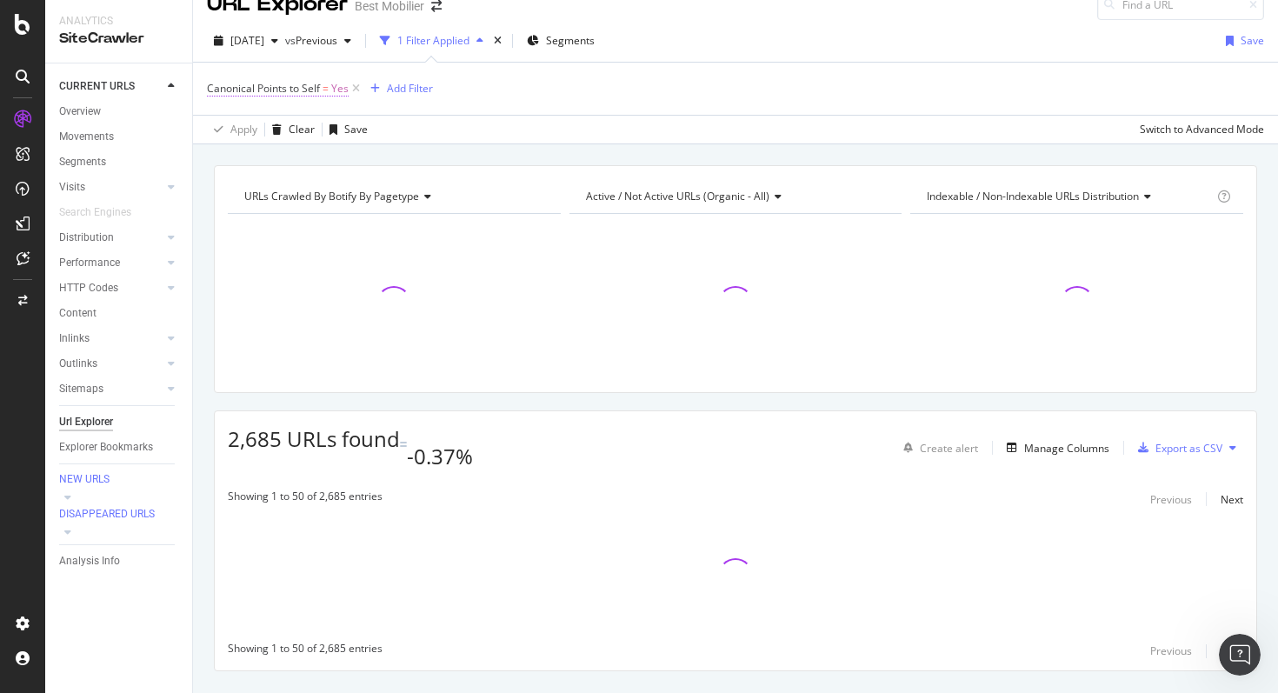
click at [295, 85] on span "Canonical Points to Self" at bounding box center [263, 88] width 113 height 15
click at [241, 154] on icon at bounding box center [246, 157] width 12 height 10
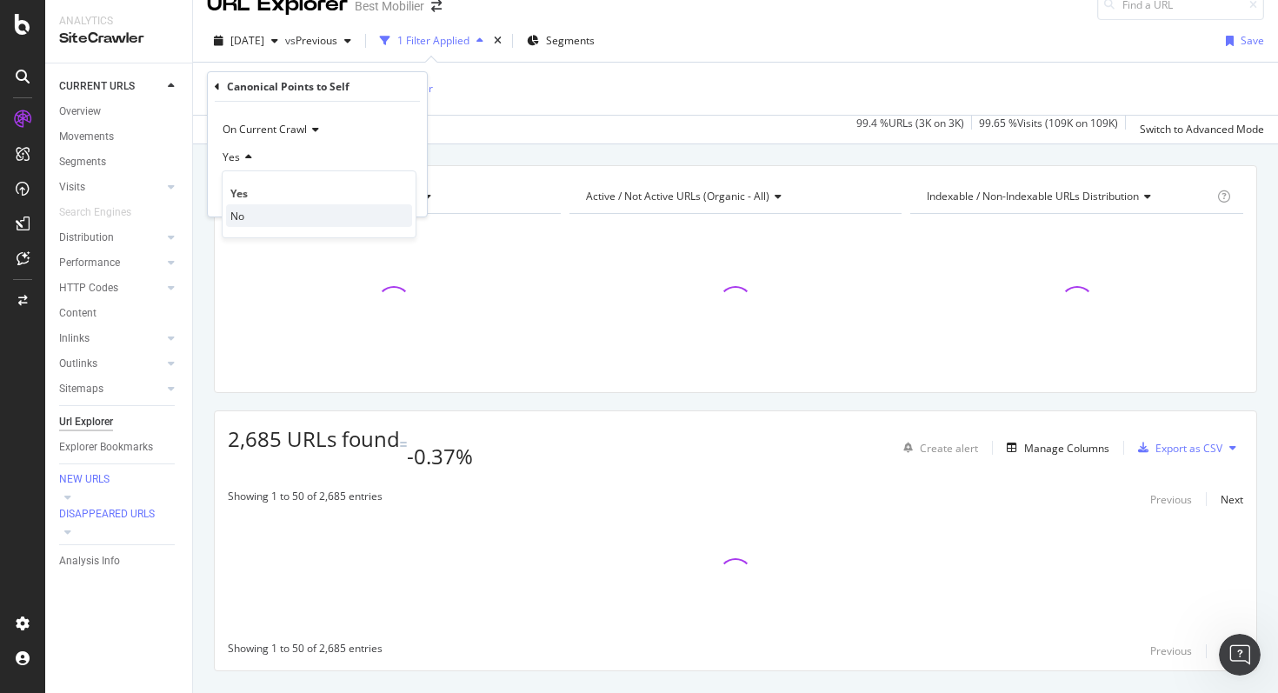
click at [261, 208] on div "Yes No" at bounding box center [319, 204] width 195 height 68
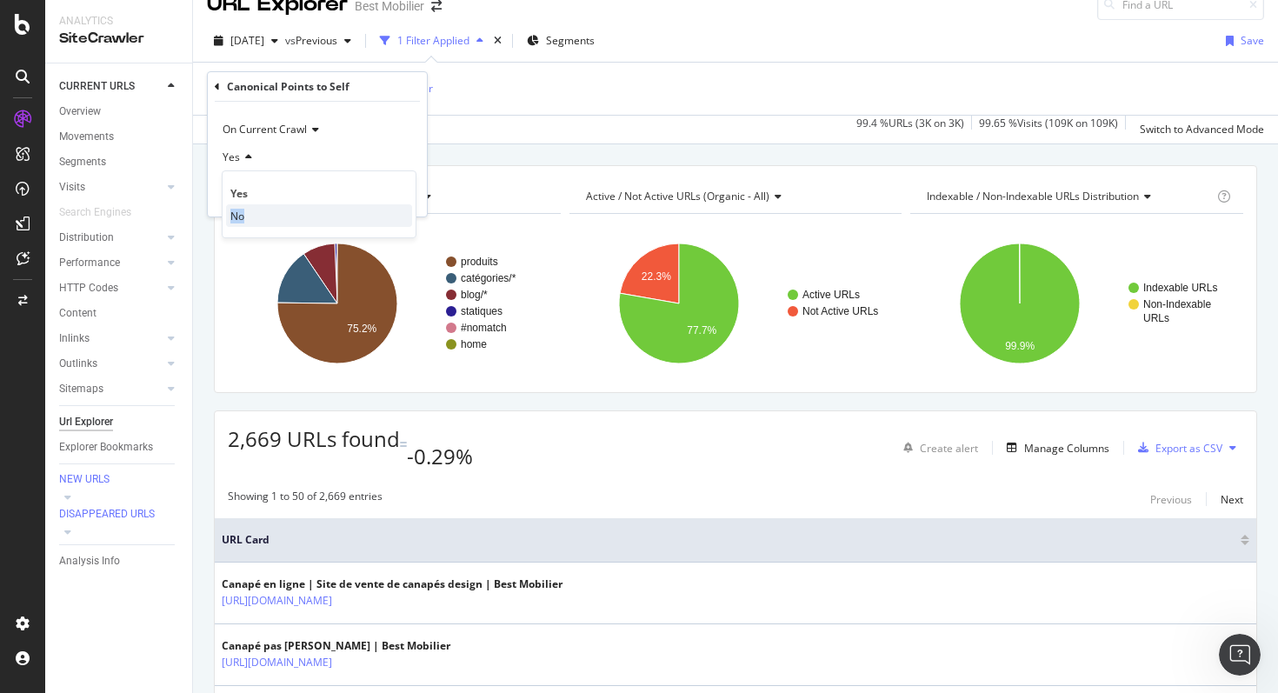
click at [261, 208] on div "No" at bounding box center [319, 215] width 186 height 23
click at [396, 190] on div "Apply" at bounding box center [399, 194] width 27 height 15
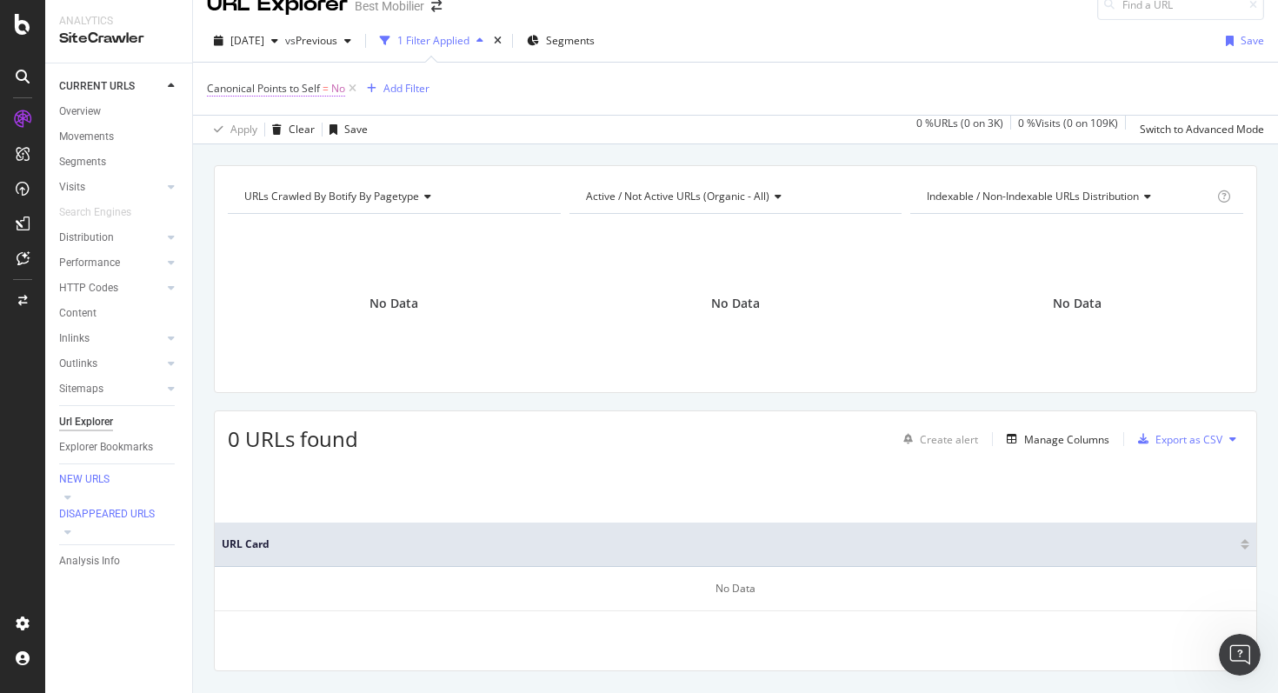
click at [309, 93] on span "Canonical Points to Self" at bounding box center [263, 88] width 113 height 15
click at [217, 90] on icon at bounding box center [217, 87] width 5 height 10
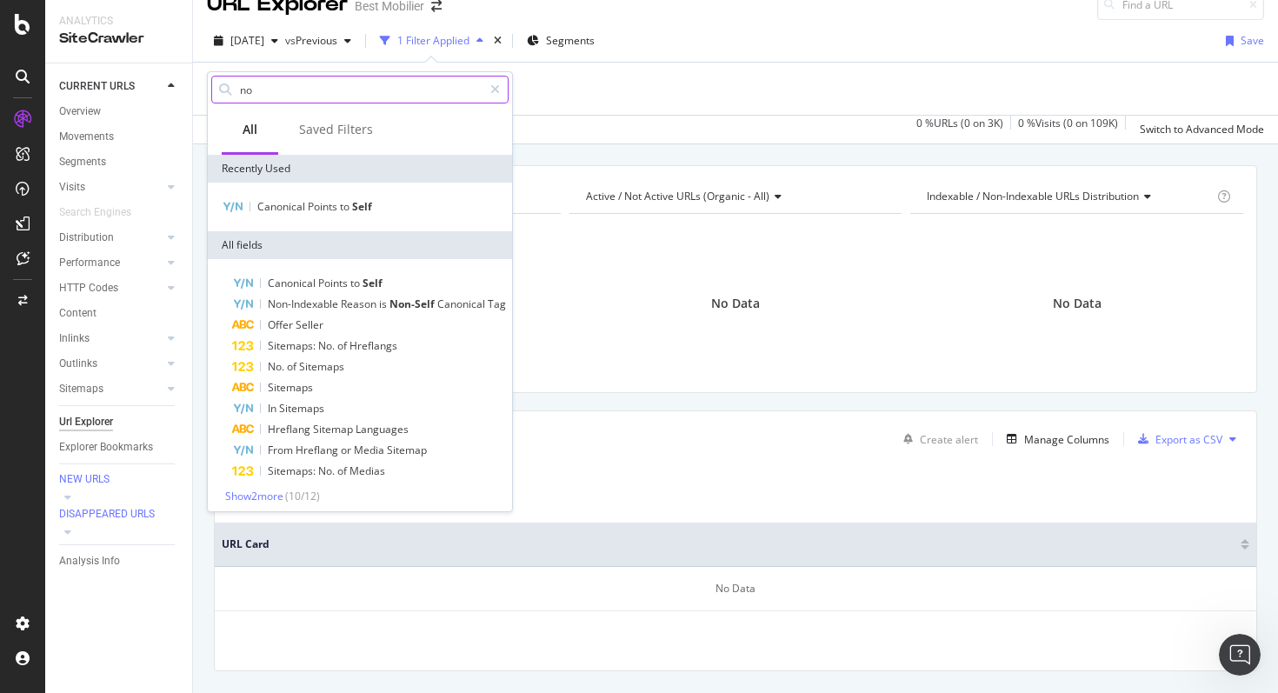
type input "n"
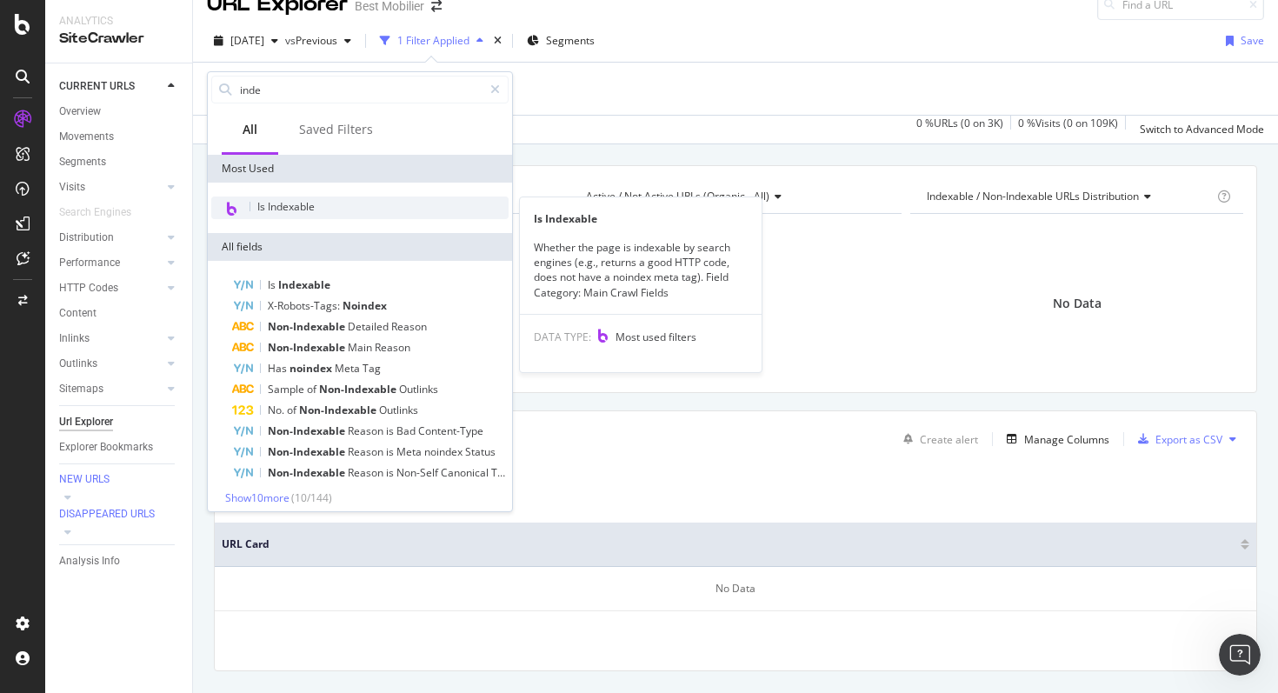
type input "inde"
click at [269, 205] on span "Is Indexable" at bounding box center [285, 206] width 57 height 15
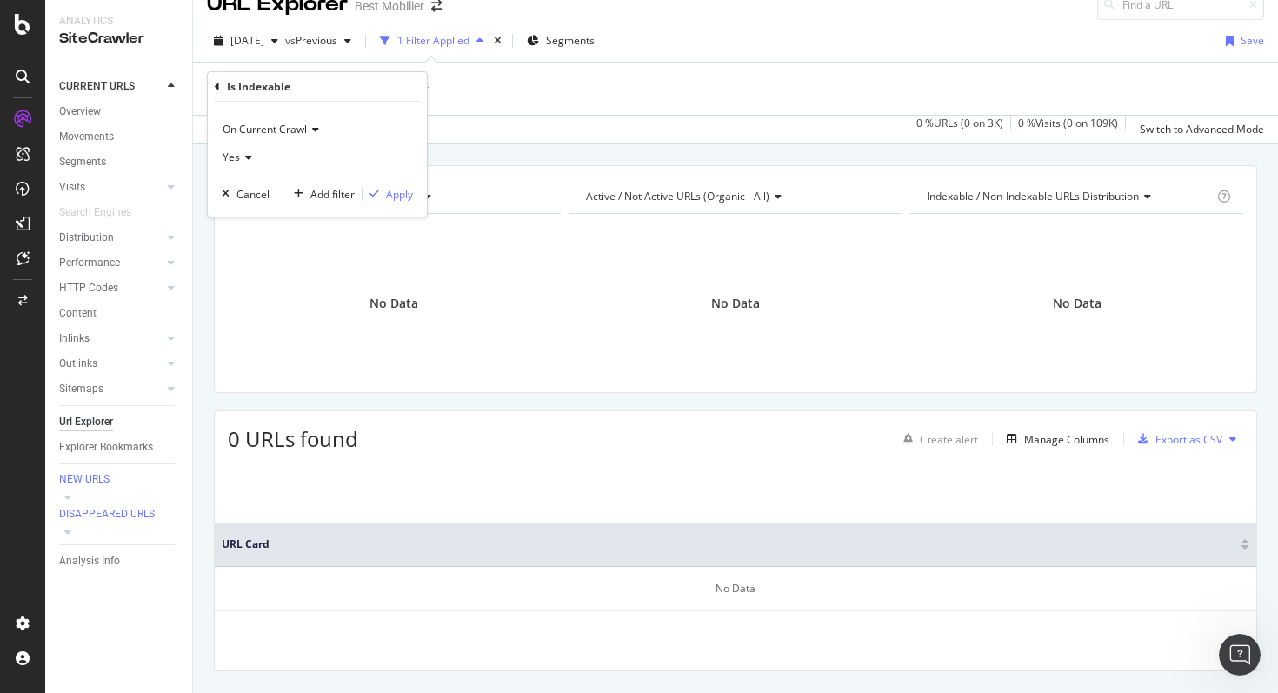
click at [241, 156] on icon at bounding box center [246, 157] width 12 height 10
click at [242, 209] on span "No" at bounding box center [237, 216] width 14 height 15
click at [406, 193] on div "Apply" at bounding box center [399, 194] width 27 height 15
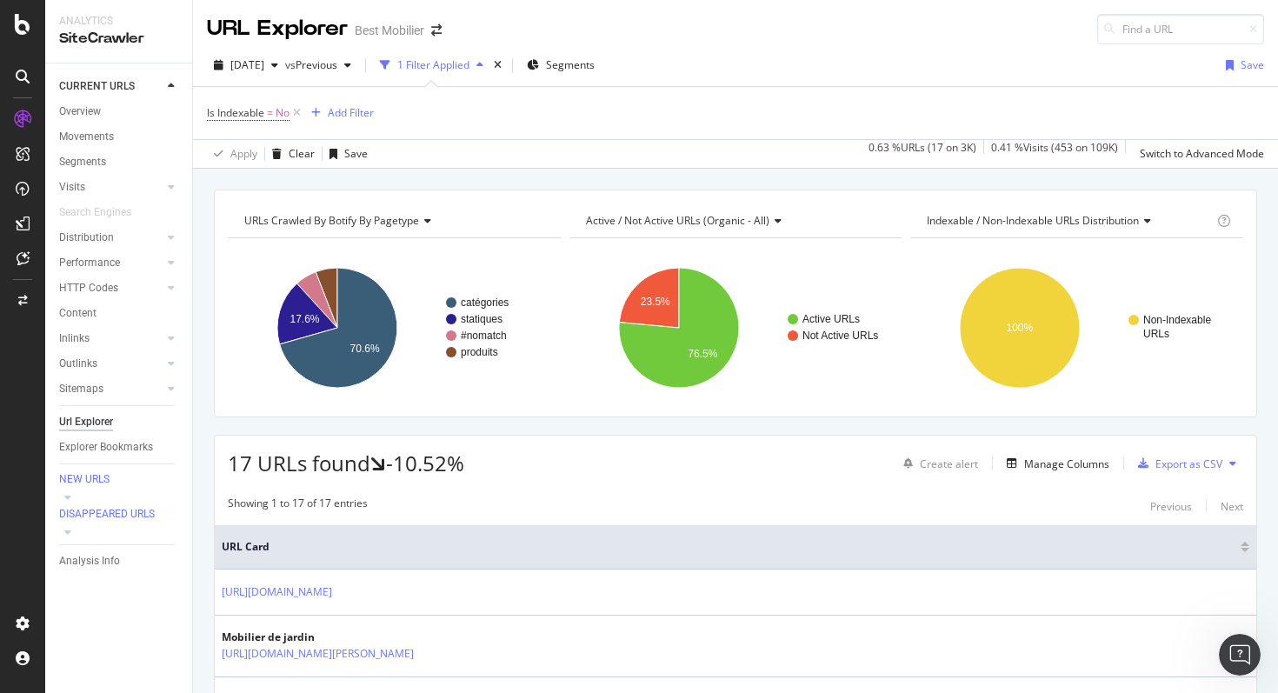
scroll to position [169, 0]
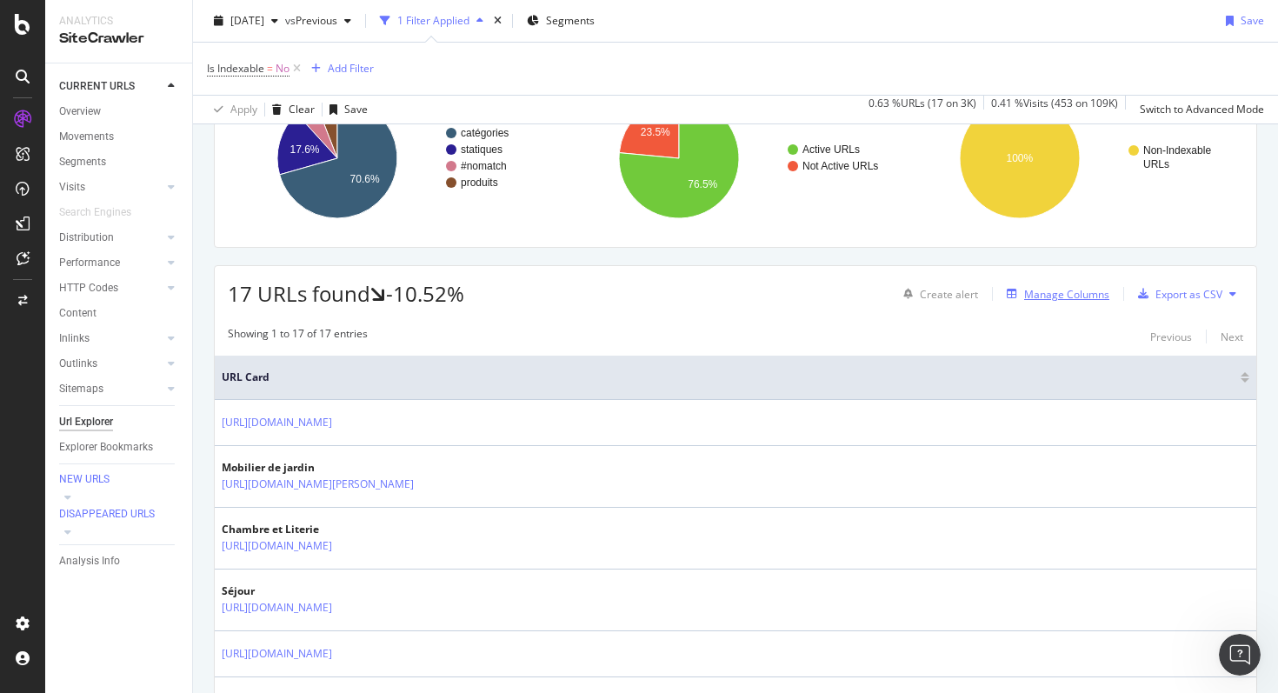
click at [1051, 283] on button "Manage Columns" at bounding box center [1054, 293] width 110 height 21
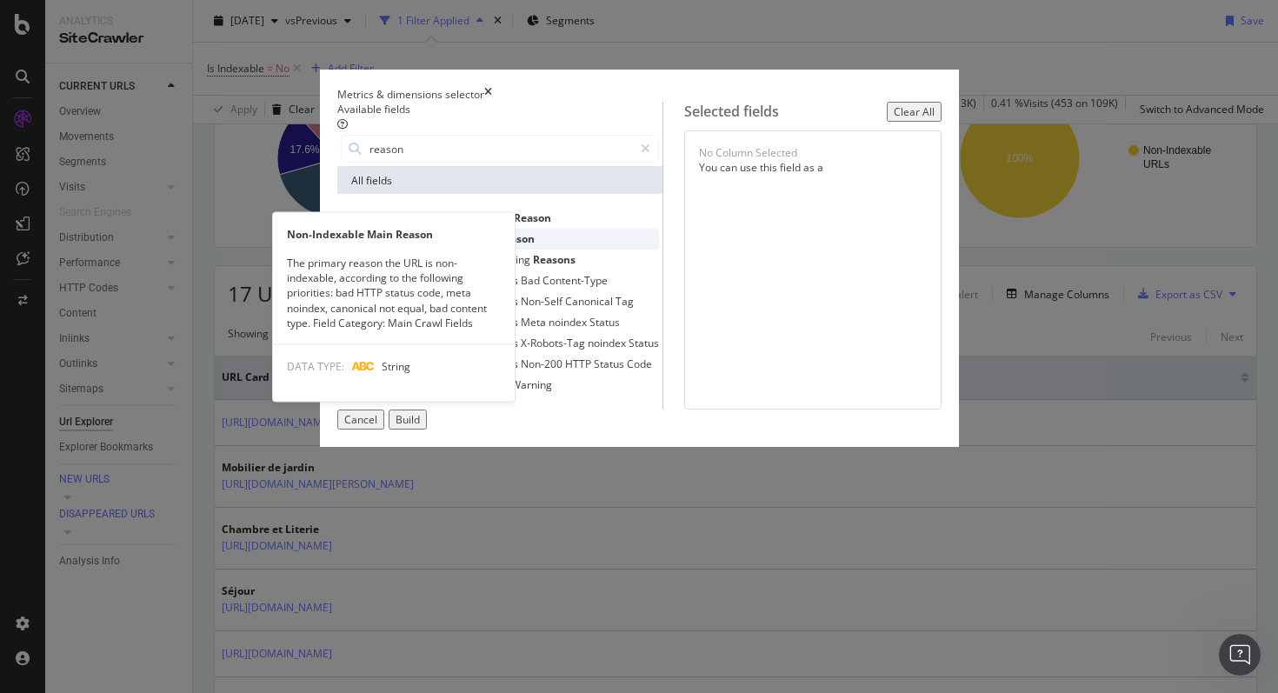
type input "reason"
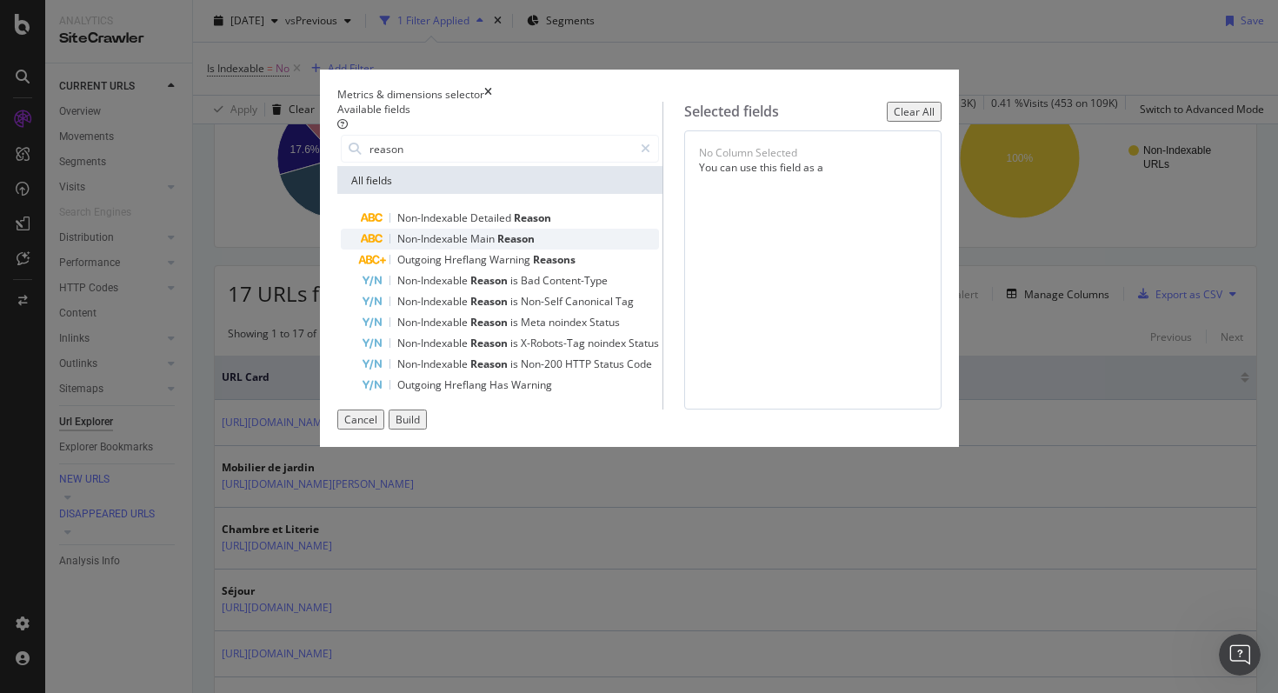
click at [470, 246] on span "Main" at bounding box center [483, 238] width 27 height 15
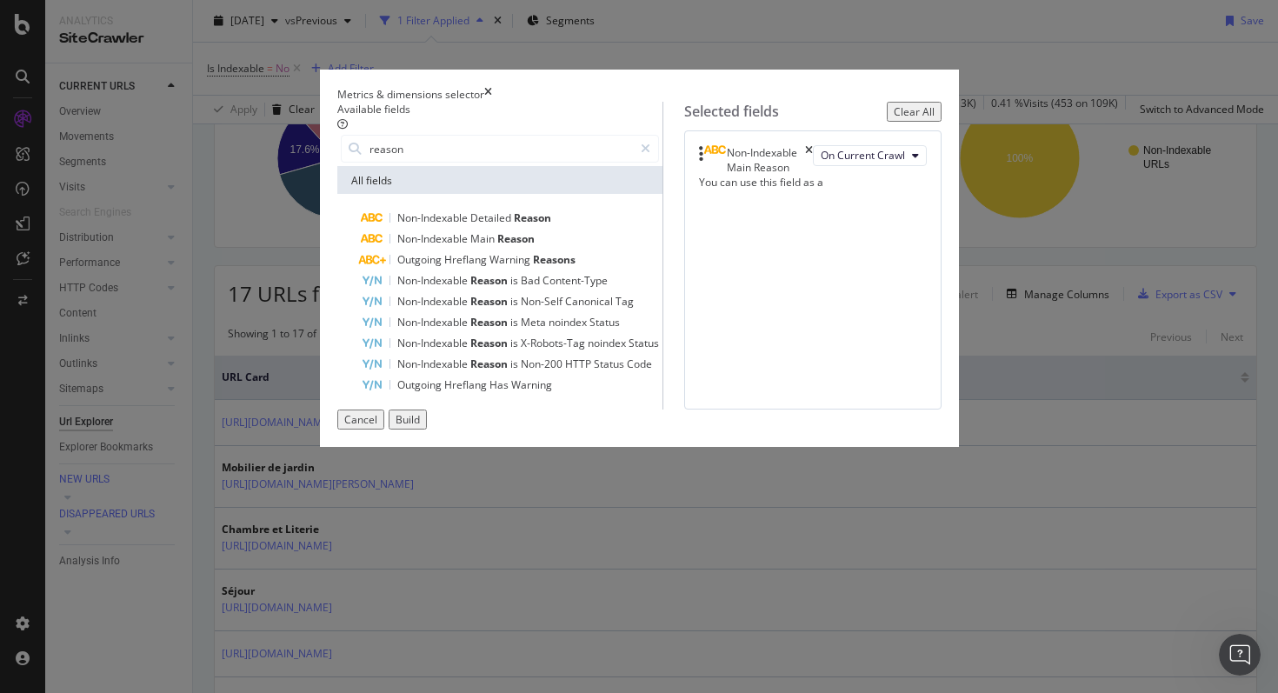
click at [420, 427] on div "Build" at bounding box center [407, 419] width 24 height 15
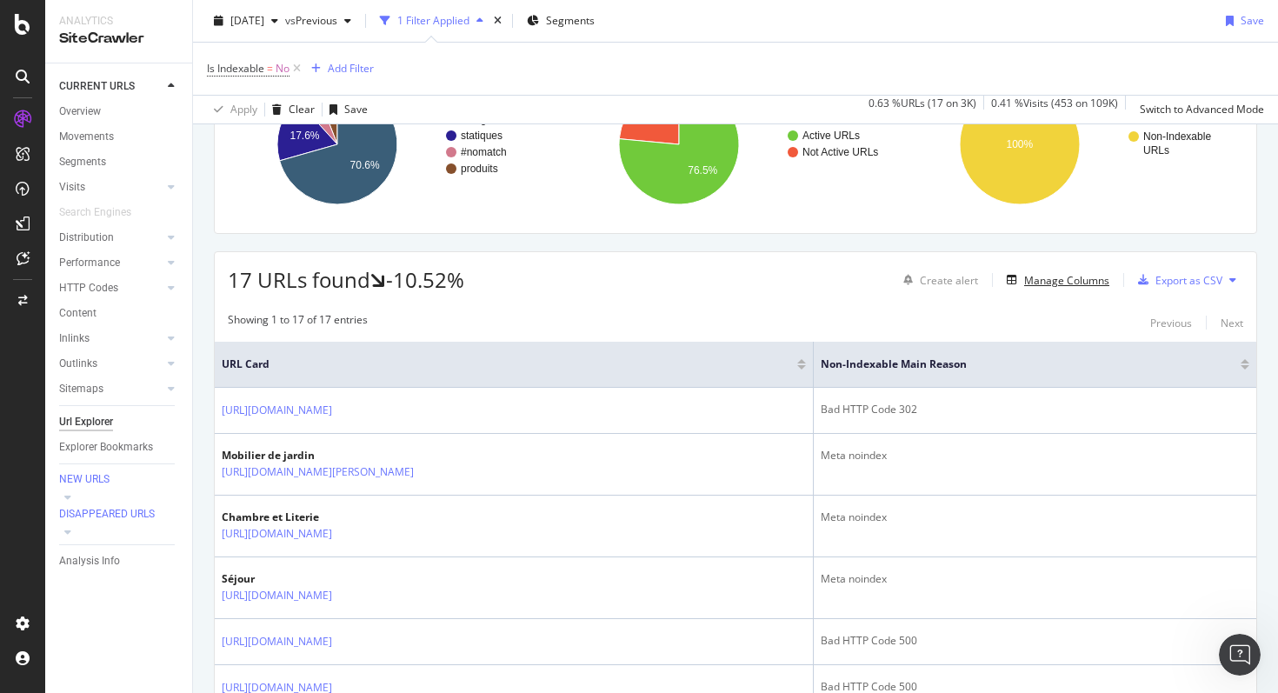
scroll to position [184, 0]
click at [1062, 272] on div "Manage Columns" at bounding box center [1066, 279] width 85 height 15
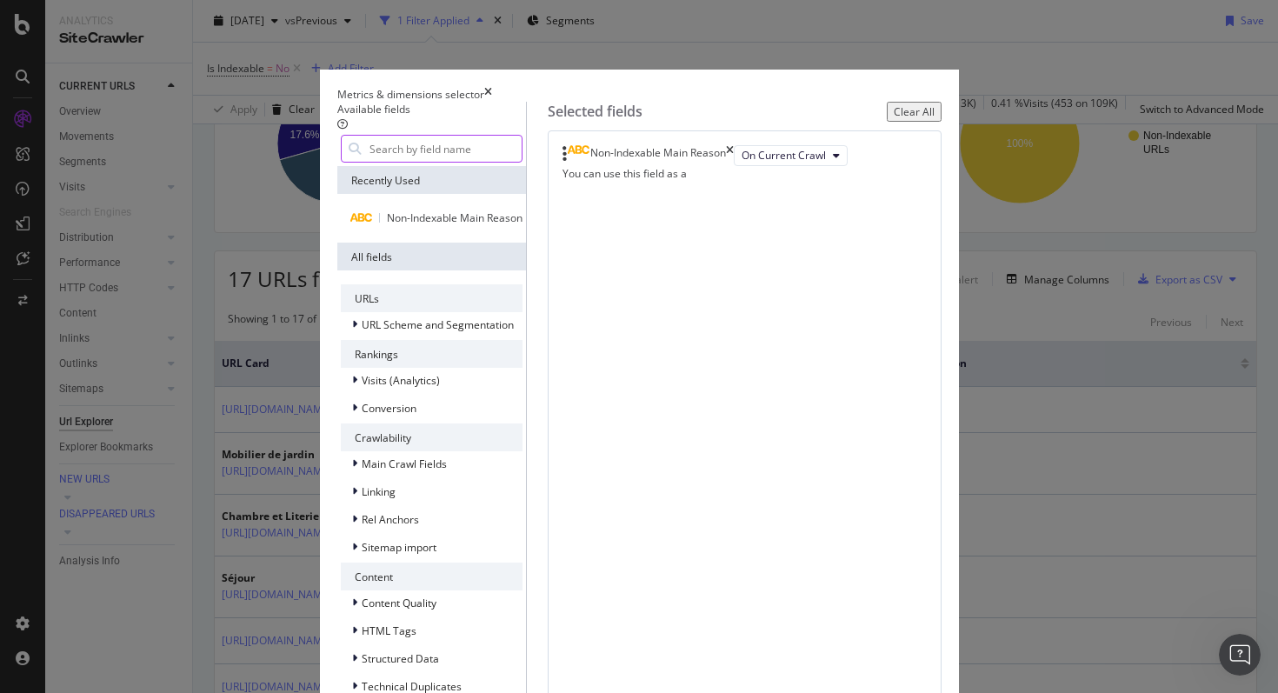
click at [466, 158] on input "modal" at bounding box center [445, 149] width 154 height 26
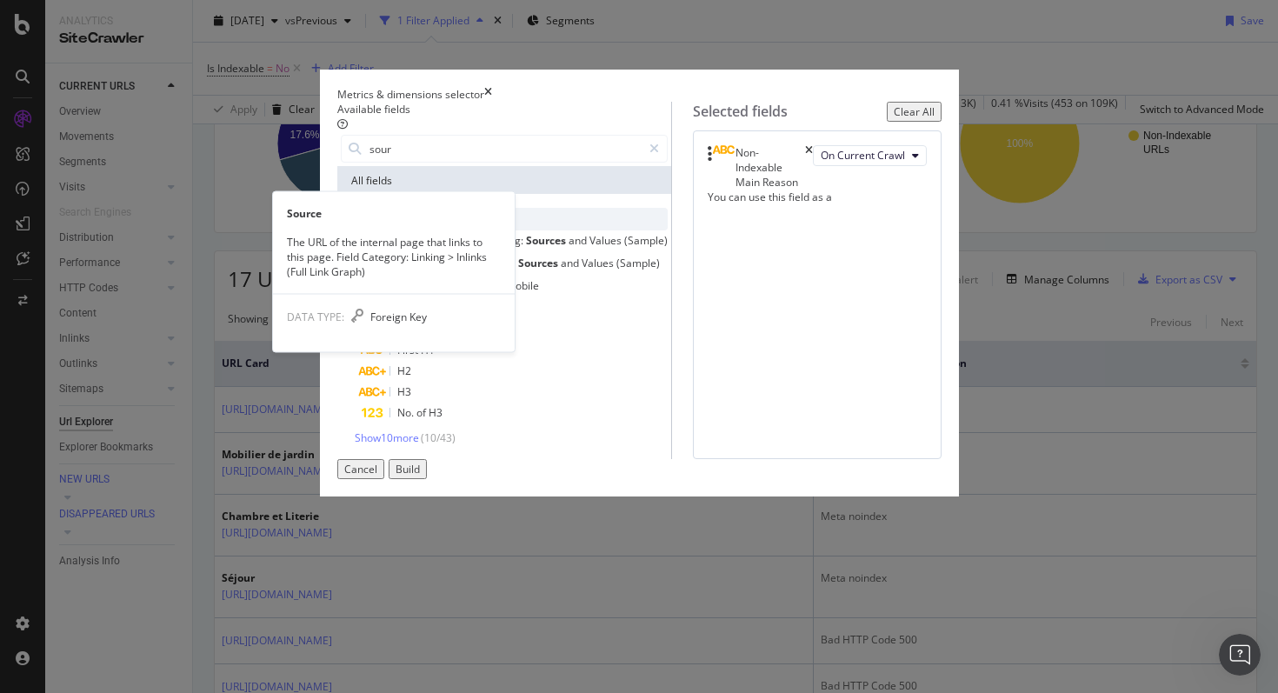
type input "sour"
click at [397, 225] on span "Source" at bounding box center [414, 217] width 35 height 15
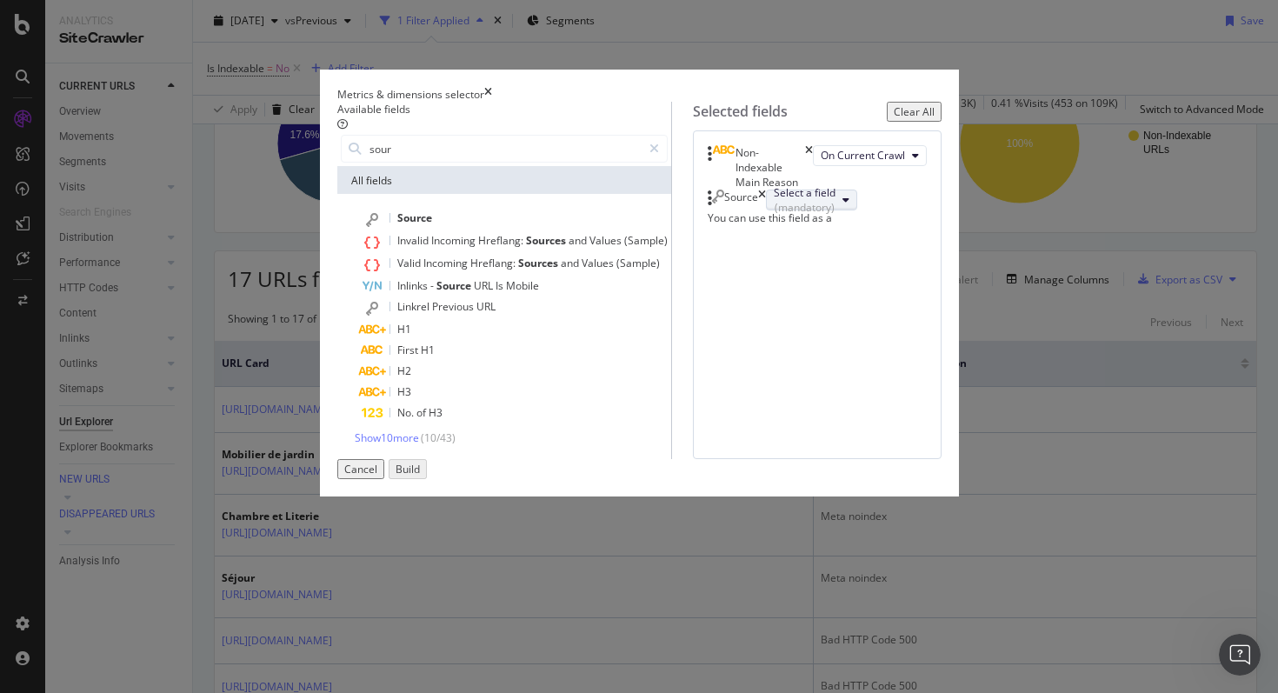
click at [773, 215] on div "Select a field (mandatory)" at bounding box center [804, 200] width 62 height 30
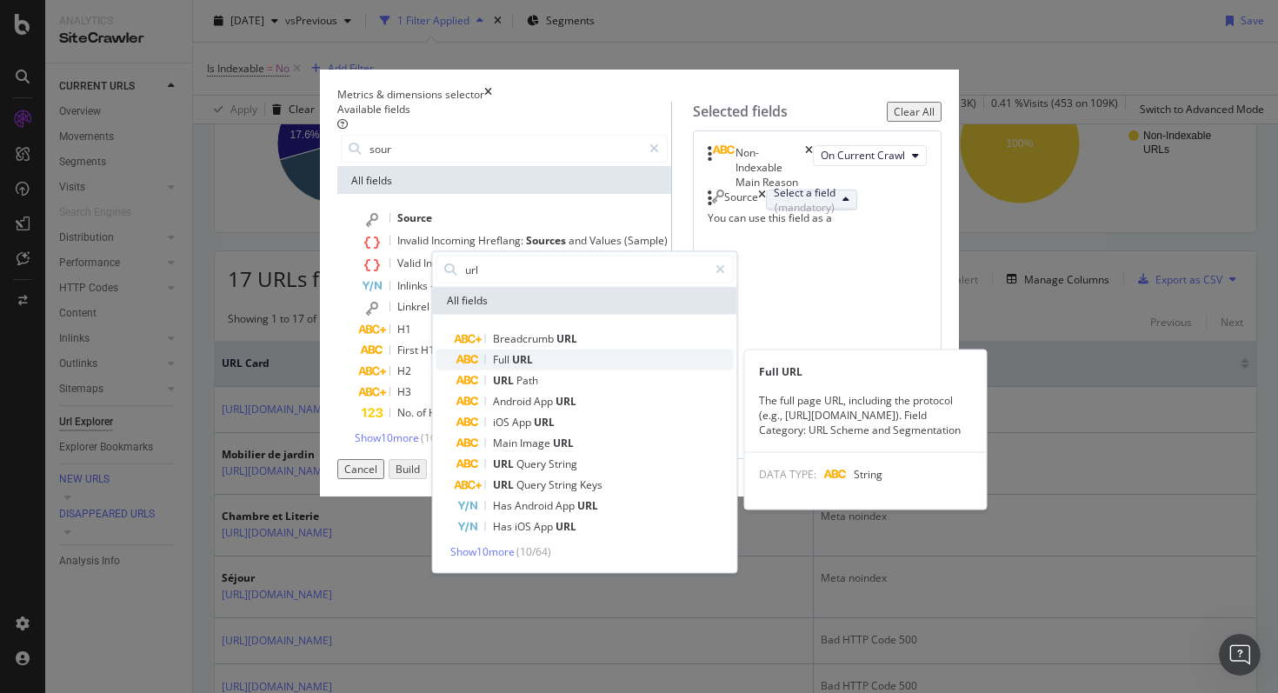
type input "url"
click at [533, 367] on span "URL" at bounding box center [522, 359] width 21 height 15
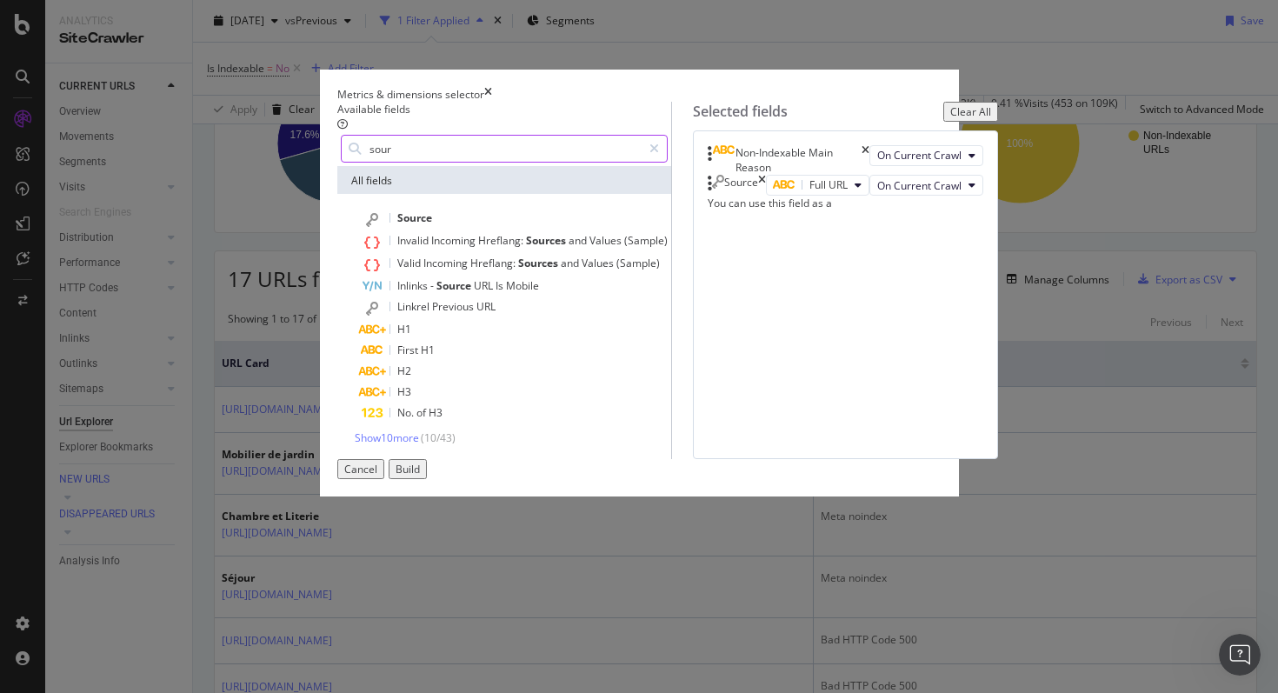
click at [378, 162] on input "sour" at bounding box center [505, 149] width 274 height 26
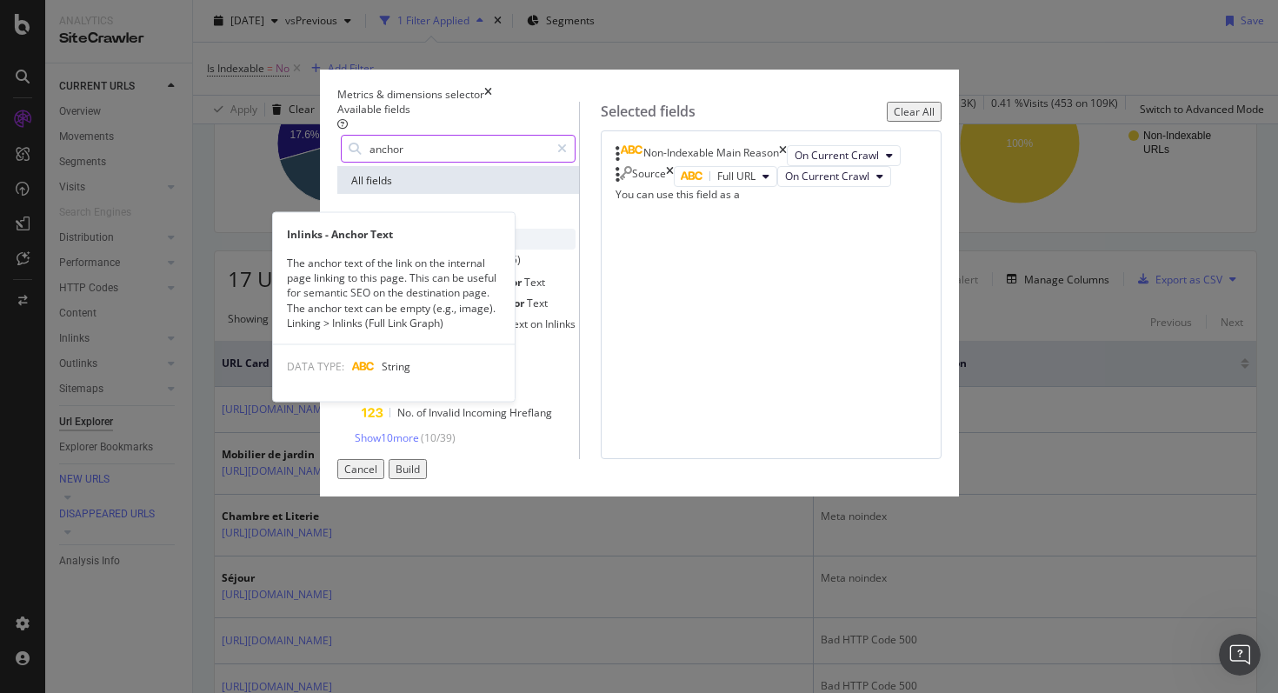
type input "anchor"
click at [375, 240] on div "Inlinks - Anchor Text" at bounding box center [469, 239] width 214 height 21
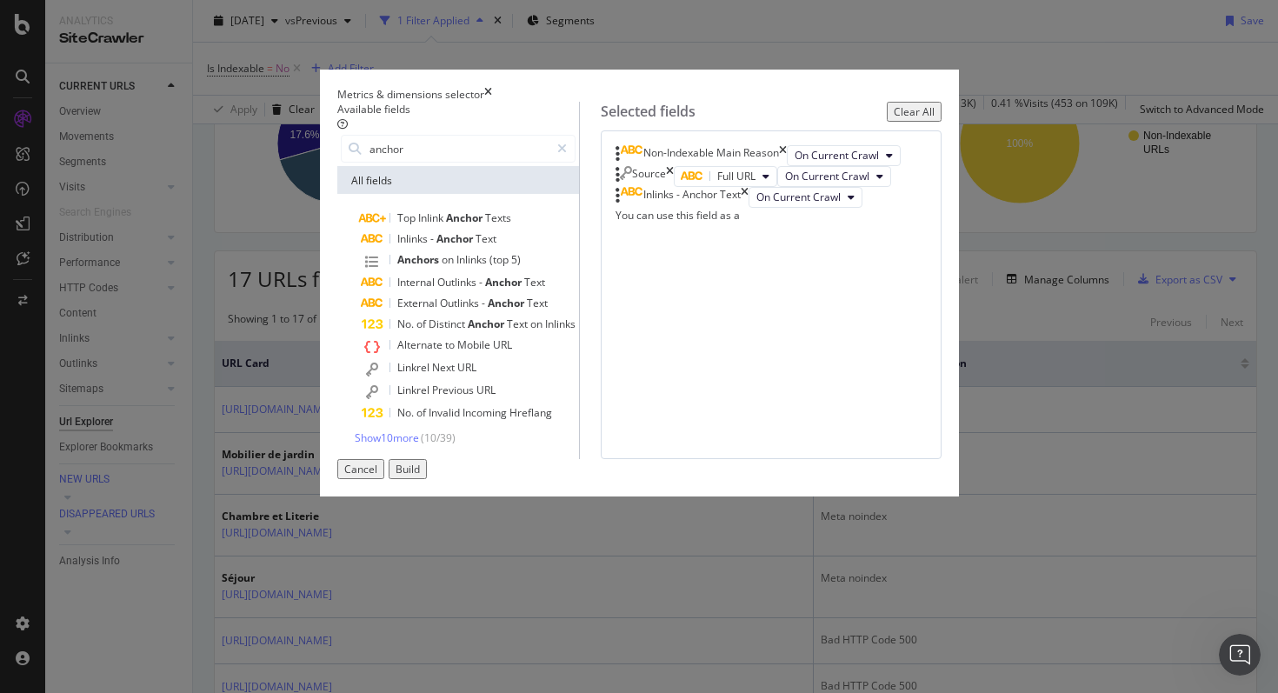
click at [420, 476] on div "Build" at bounding box center [407, 468] width 24 height 15
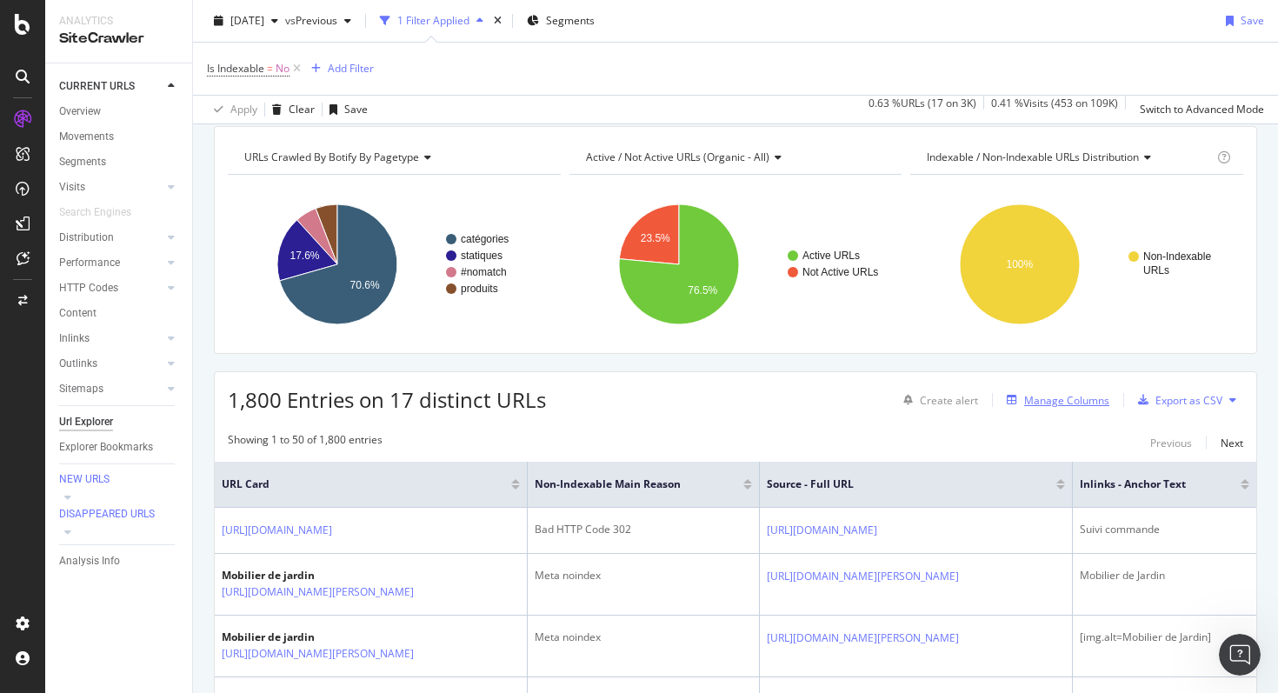
click at [1055, 402] on div "Manage Columns" at bounding box center [1066, 400] width 85 height 15
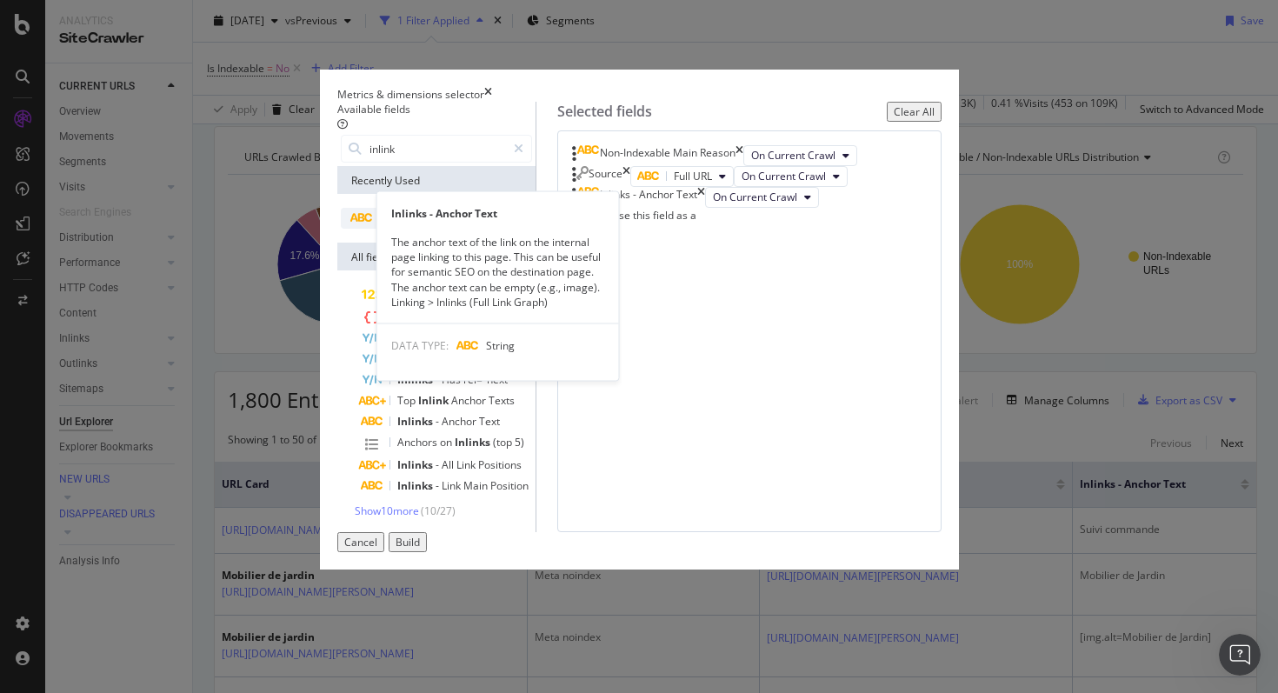
type input "inlink"
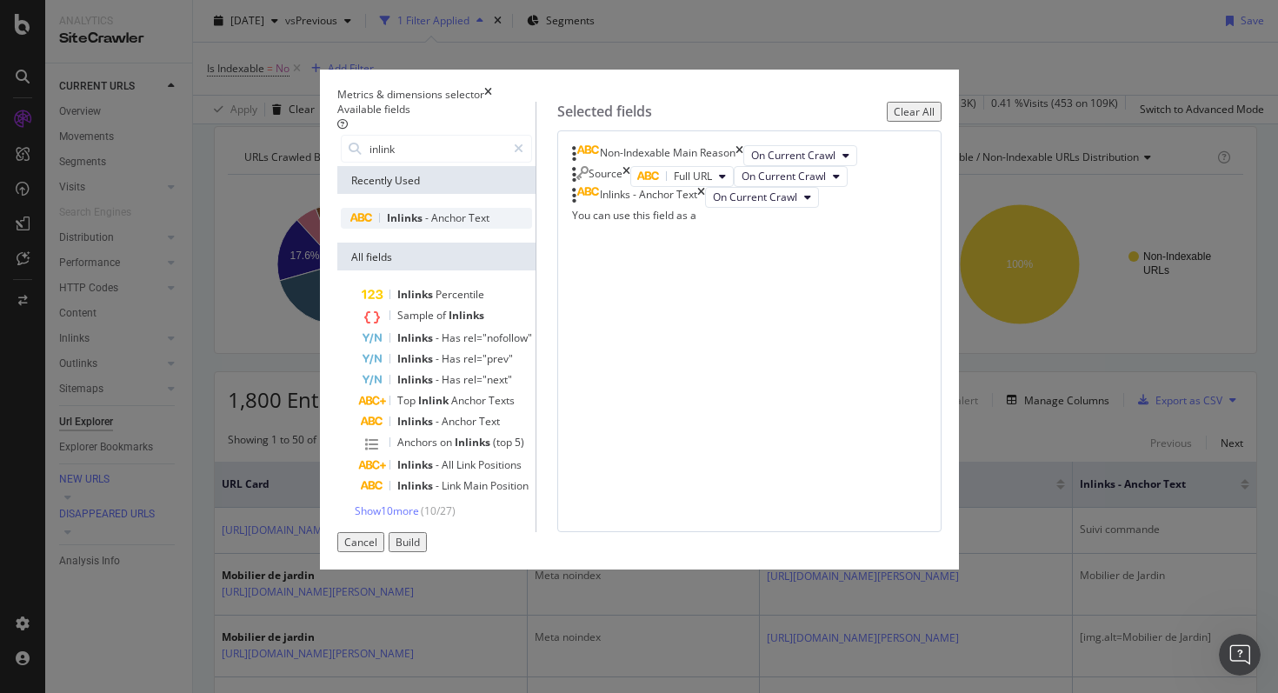
click at [431, 223] on span "Anchor" at bounding box center [449, 217] width 37 height 15
click at [749, 229] on icon "times" at bounding box center [745, 218] width 8 height 21
click at [355, 518] on span "Show 10 more" at bounding box center [387, 510] width 64 height 15
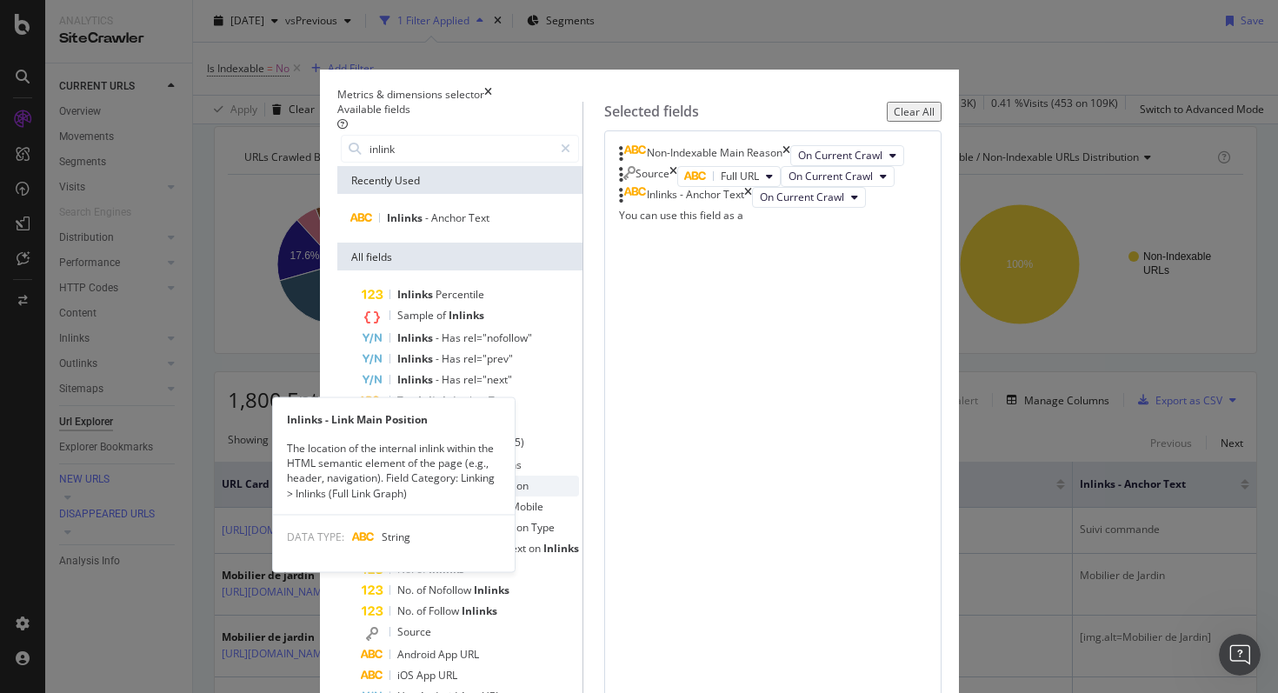
scroll to position [77, 0]
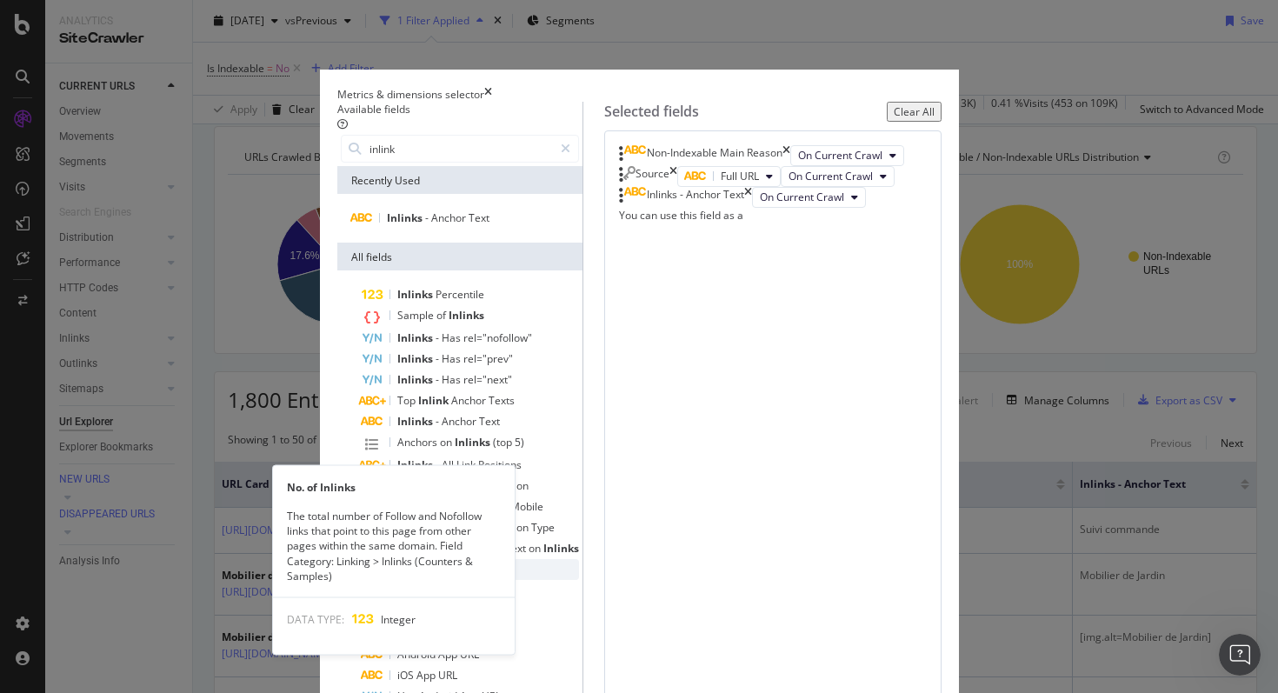
click at [428, 561] on span "Inlinks" at bounding box center [446, 568] width 36 height 15
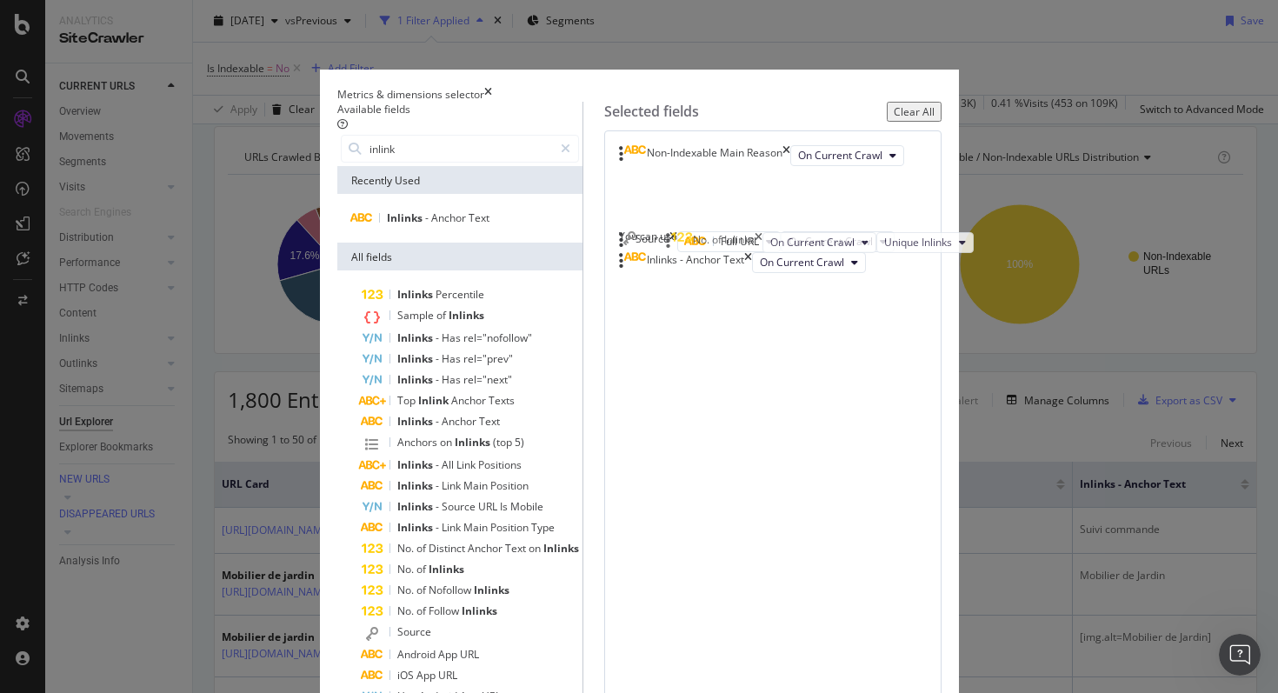
drag, startPoint x: 690, startPoint y: 399, endPoint x: 681, endPoint y: 243, distance: 155.8
click at [681, 243] on body "Analytics SiteCrawler CURRENT URLS Overview Movements Segments Visits Analysis …" at bounding box center [639, 346] width 1278 height 693
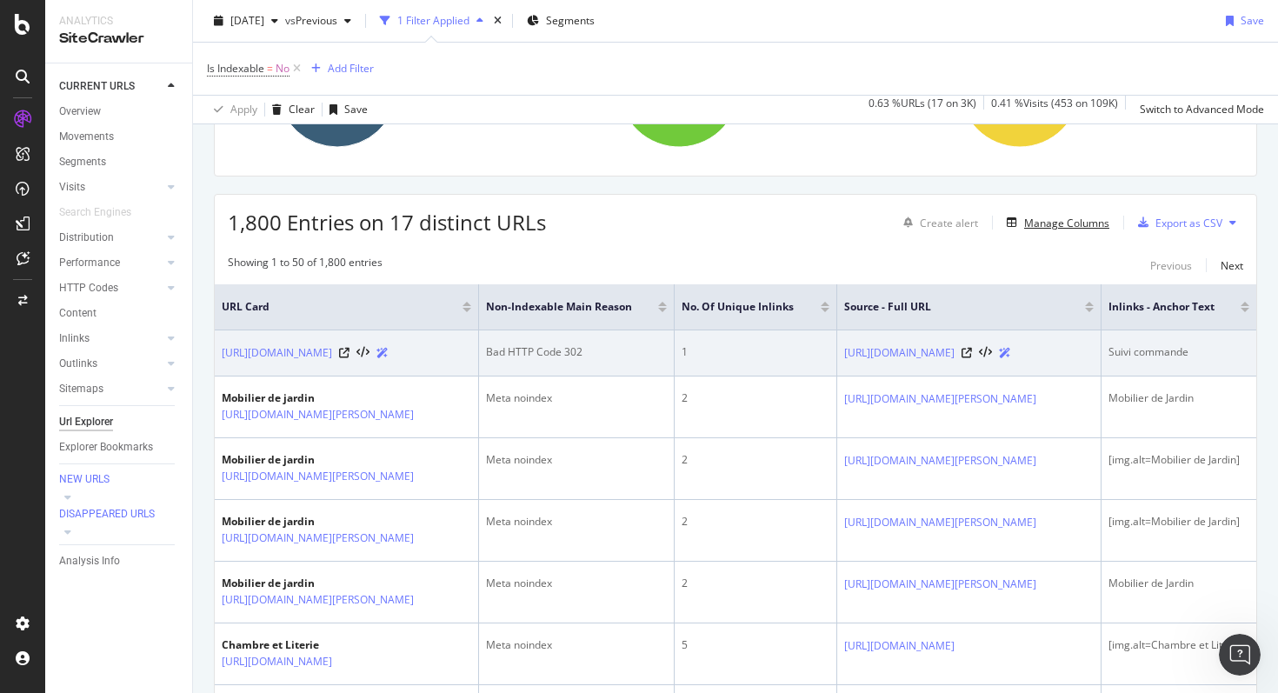
scroll to position [0, 116]
click at [1128, 353] on div "Suivi commande" at bounding box center [1178, 352] width 141 height 16
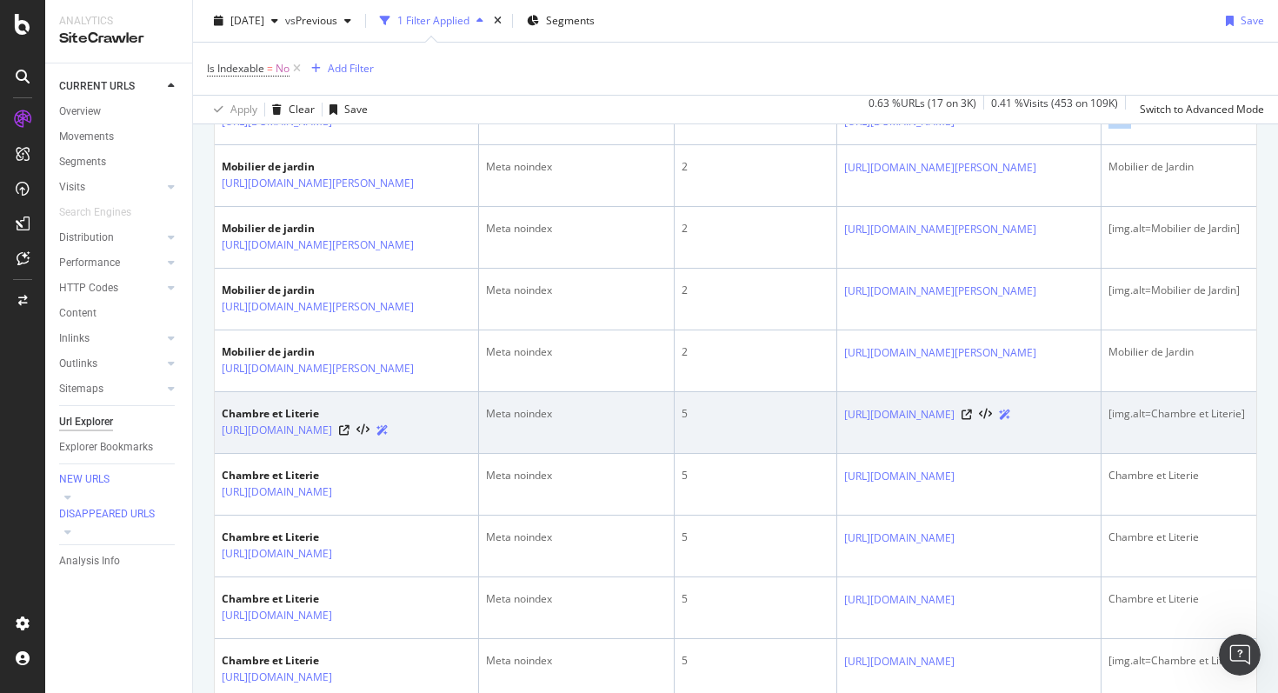
scroll to position [0, 0]
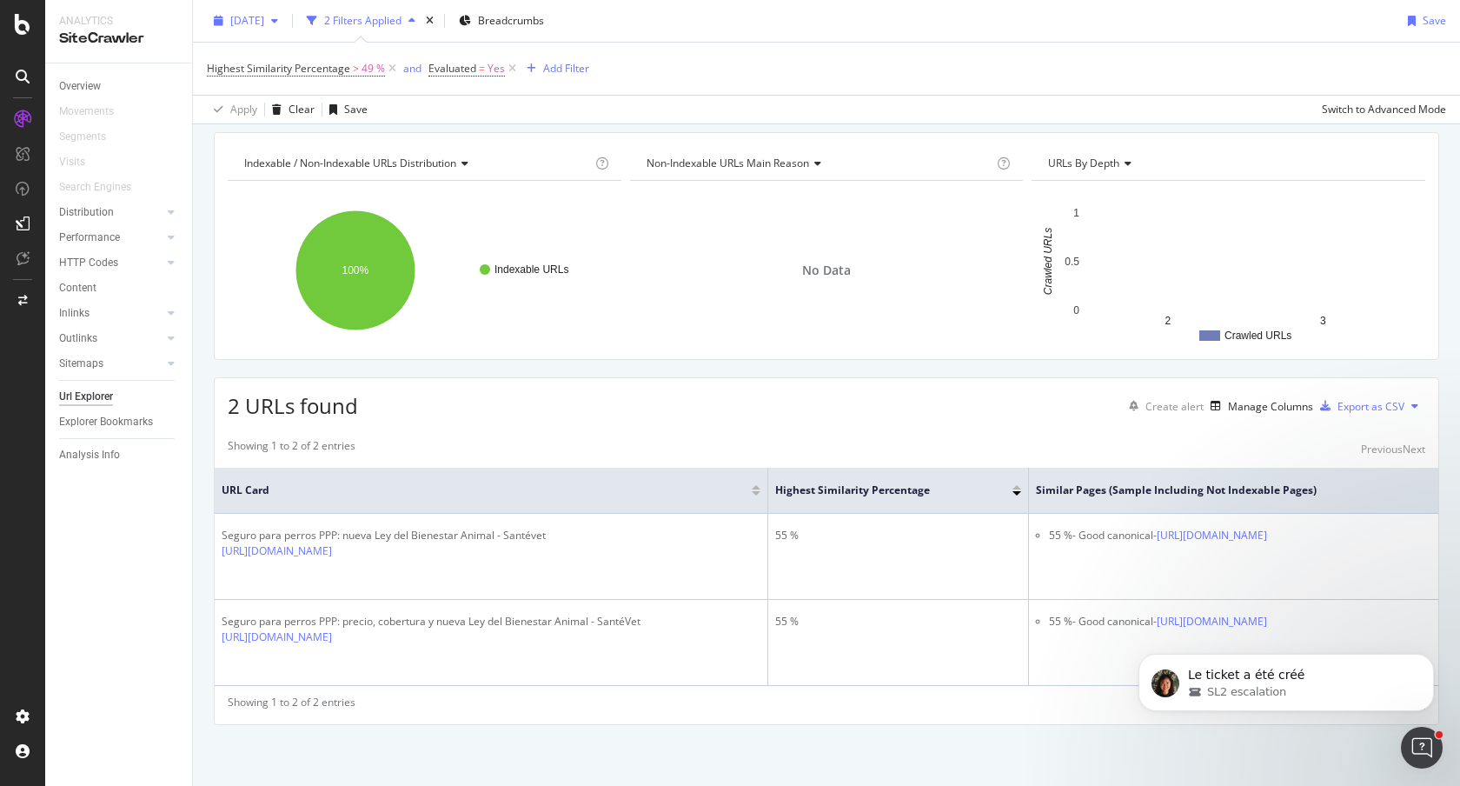
scroll to position [9, 0]
